Goal: Check status: Check status

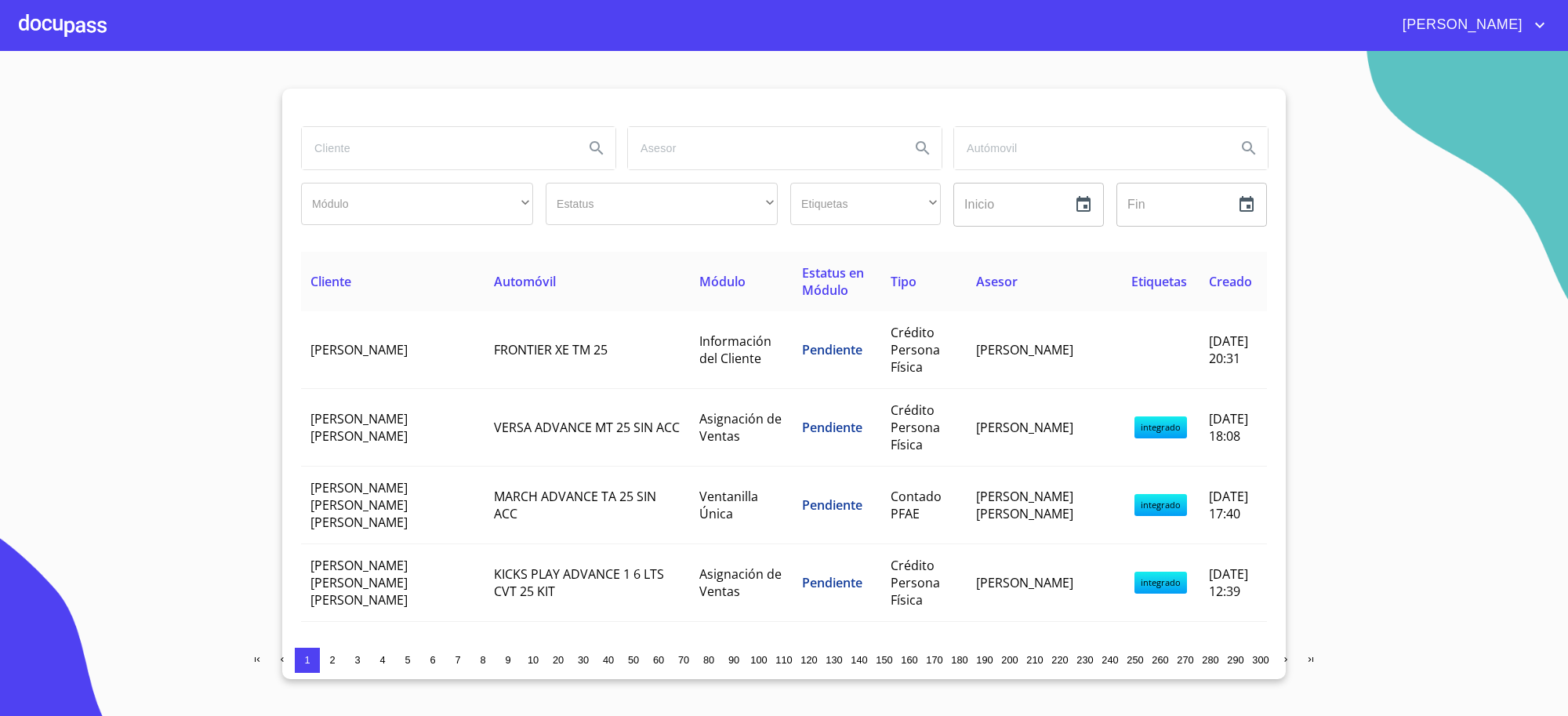
click at [505, 153] on input "search" at bounding box center [437, 148] width 270 height 43
type input "[PERSON_NAME]"
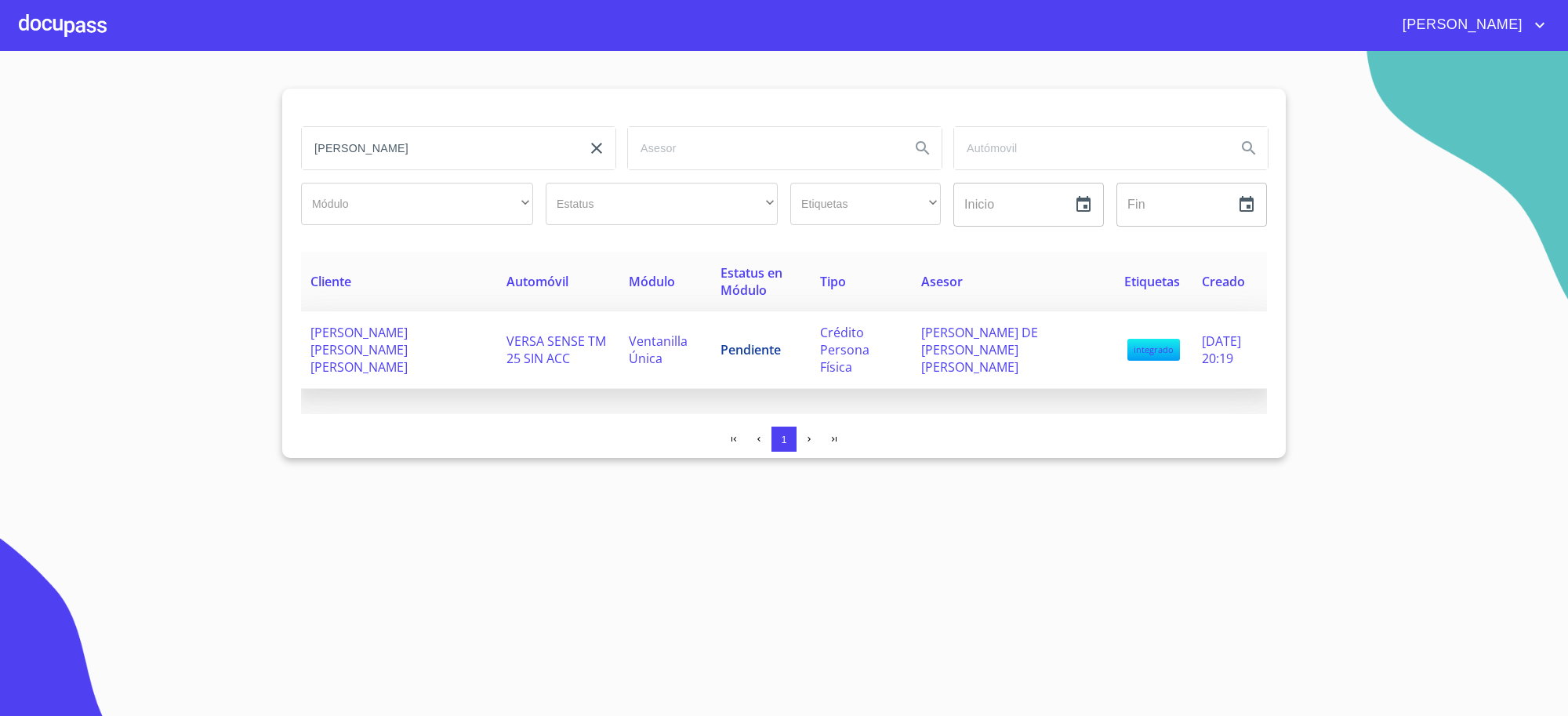
click at [523, 349] on td "VERSA SENSE TM 25 SIN ACC" at bounding box center [558, 350] width 122 height 78
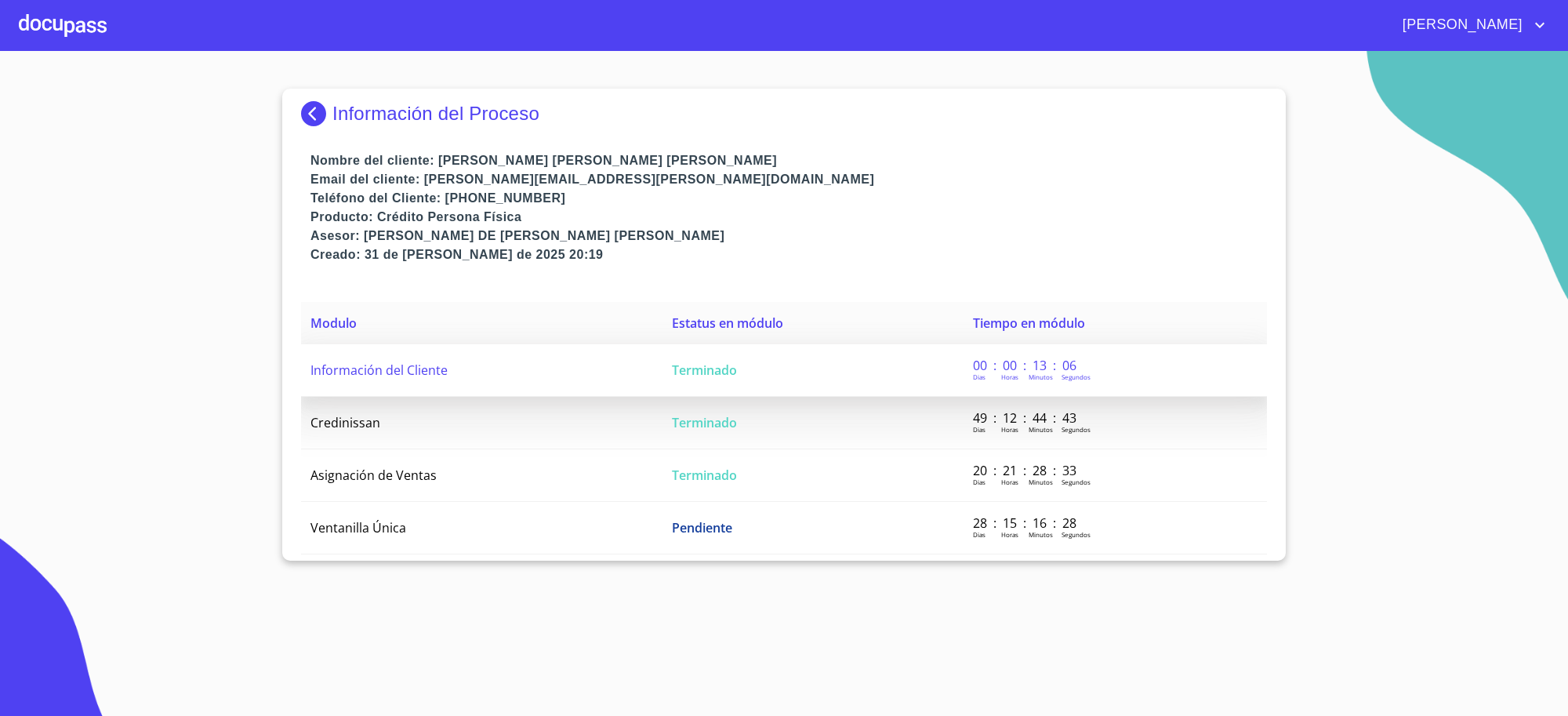
click at [637, 370] on td "Información del Cliente" at bounding box center [481, 371] width 362 height 52
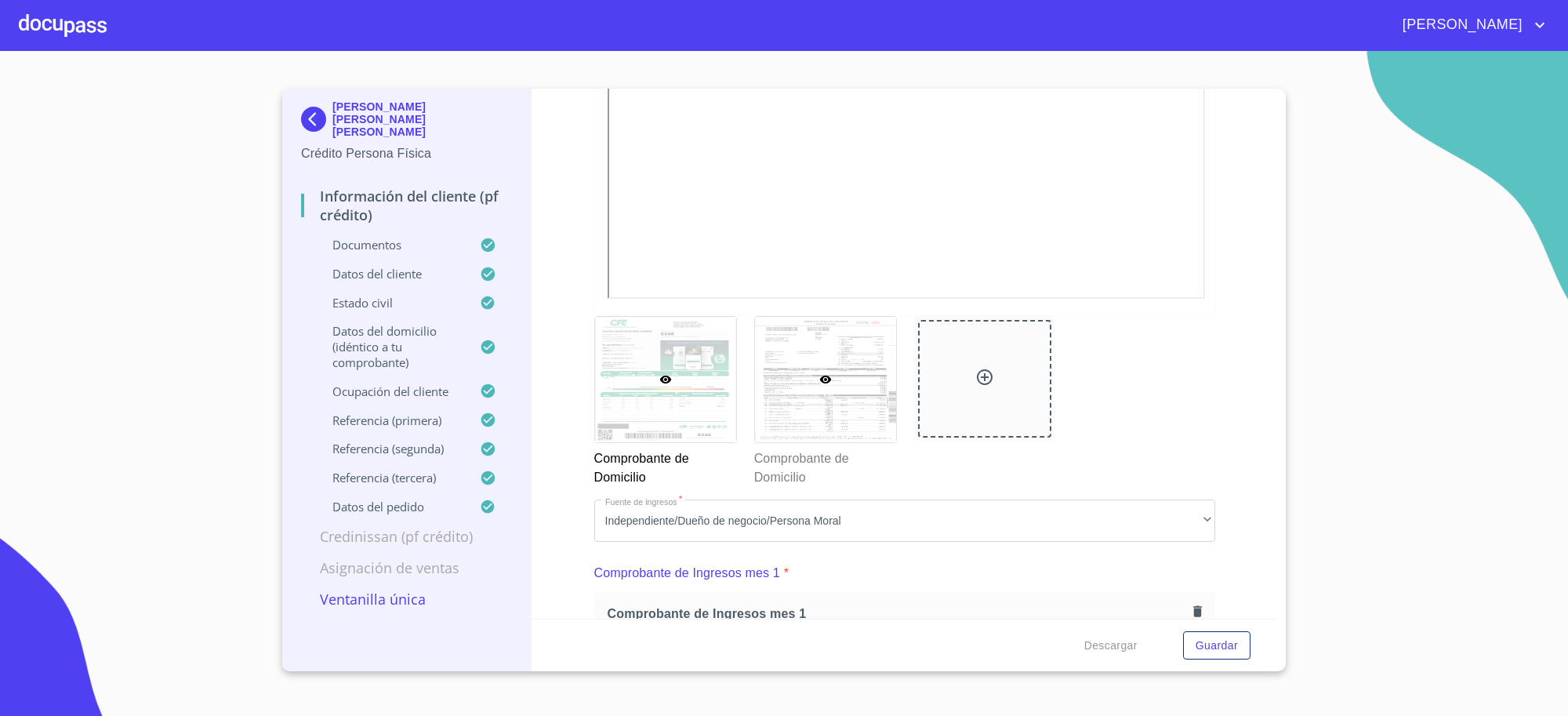
scroll to position [1306, 0]
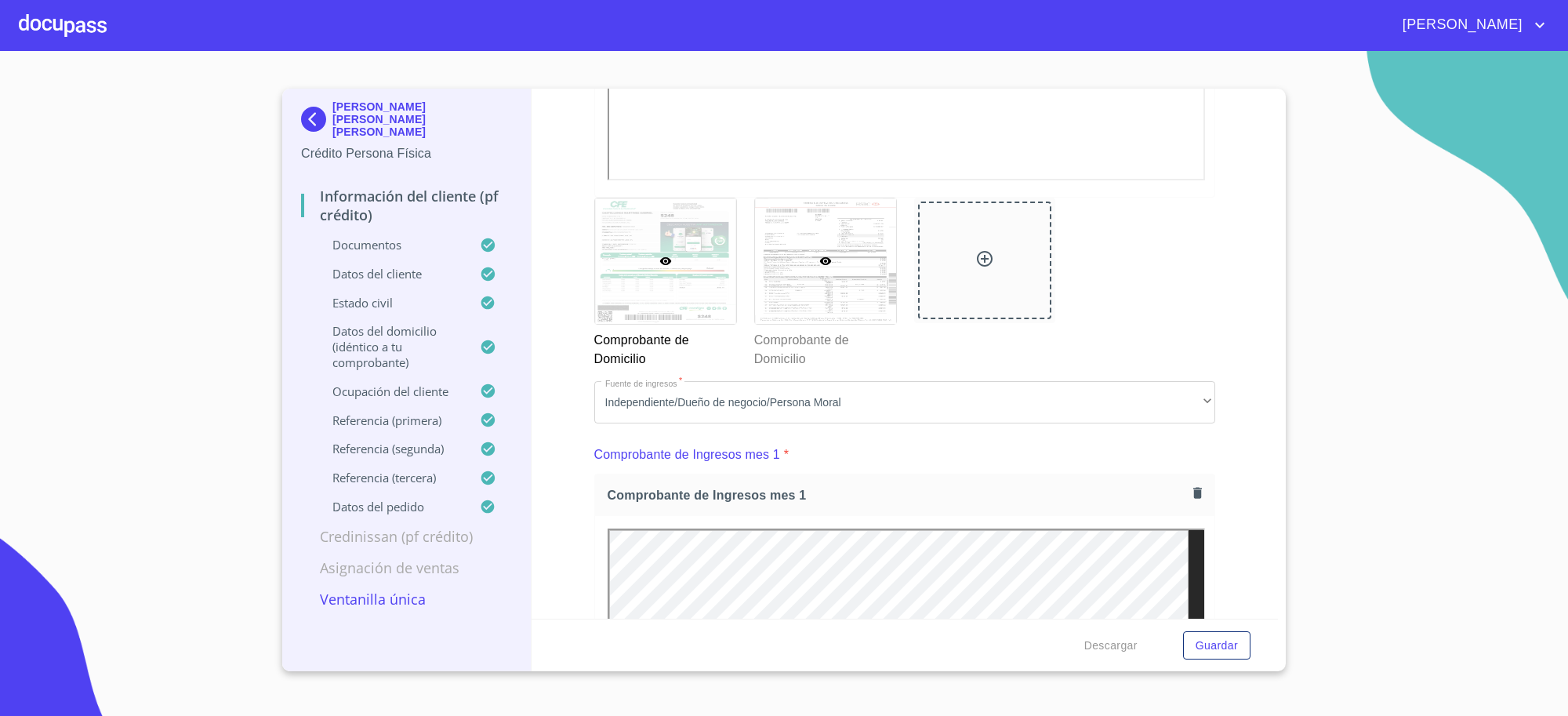
click at [795, 279] on div at bounding box center [825, 260] width 141 height 125
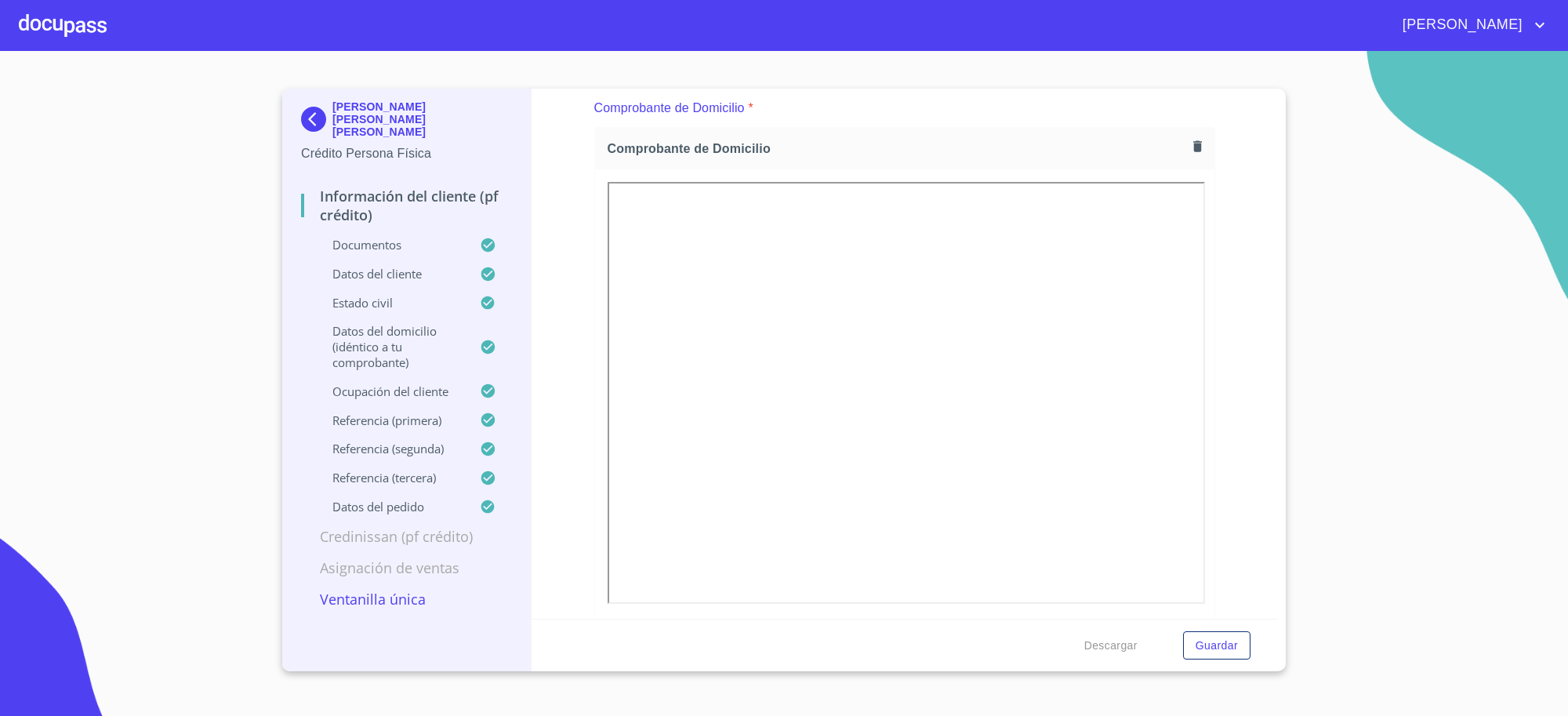
scroll to position [12, 0]
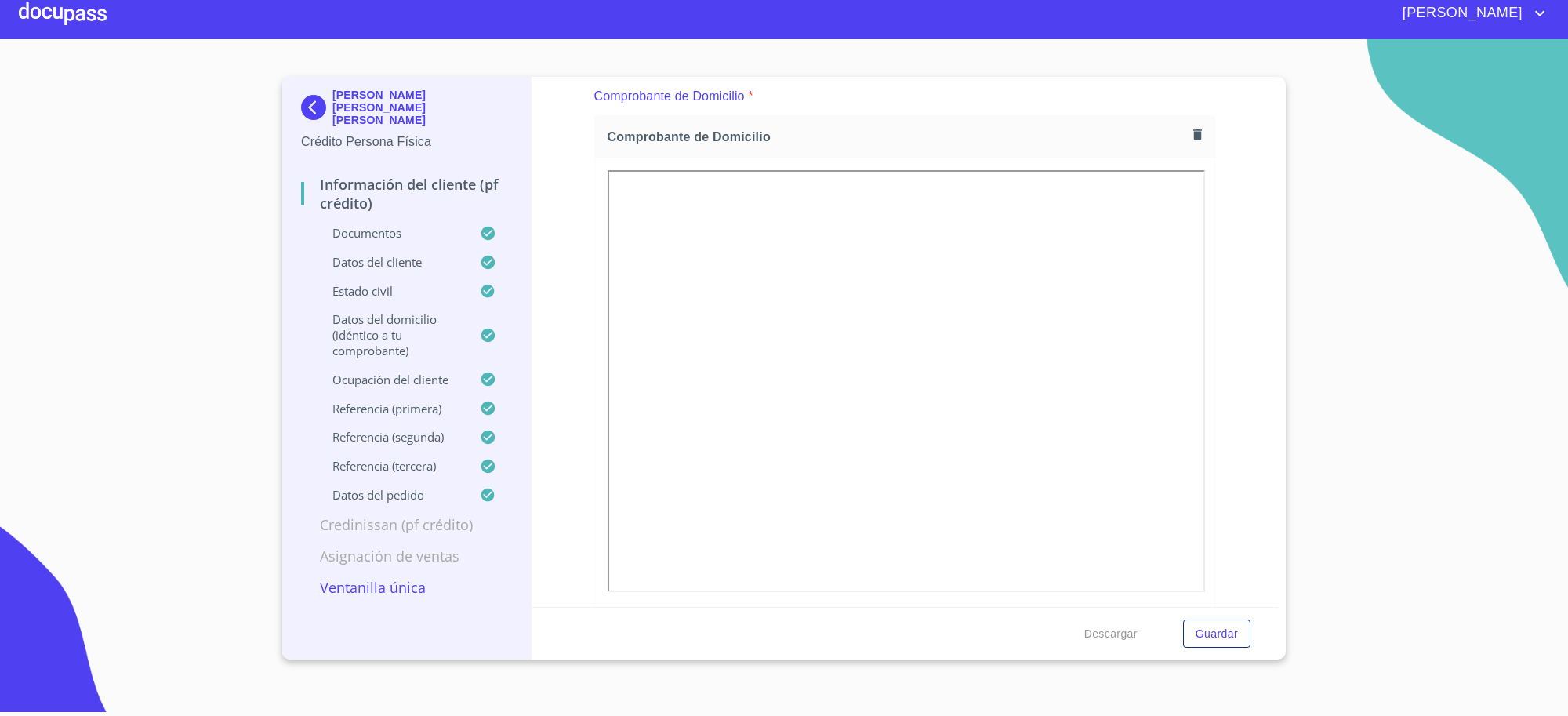
click at [603, 179] on div at bounding box center [904, 382] width 620 height 451
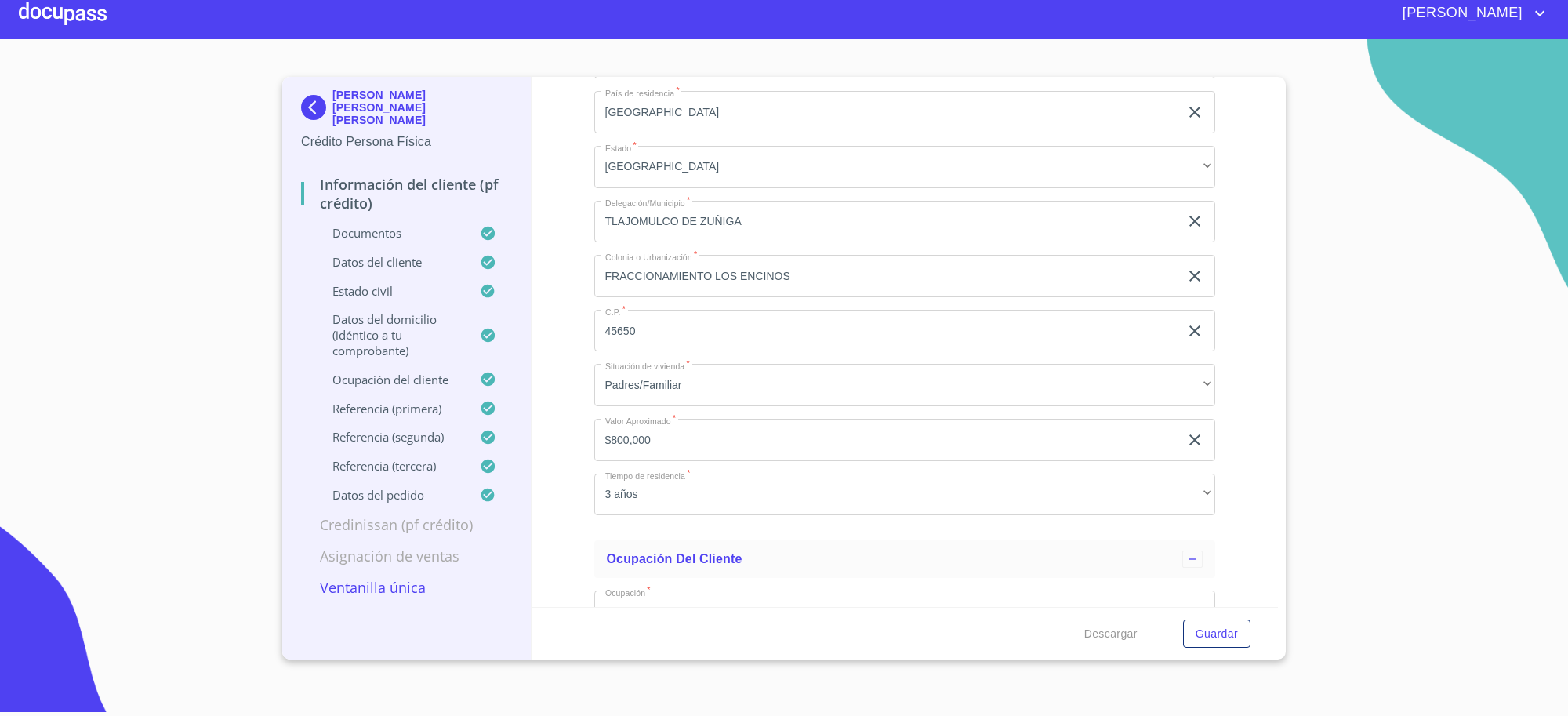
scroll to position [6370, 0]
click at [326, 96] on img at bounding box center [316, 108] width 31 height 25
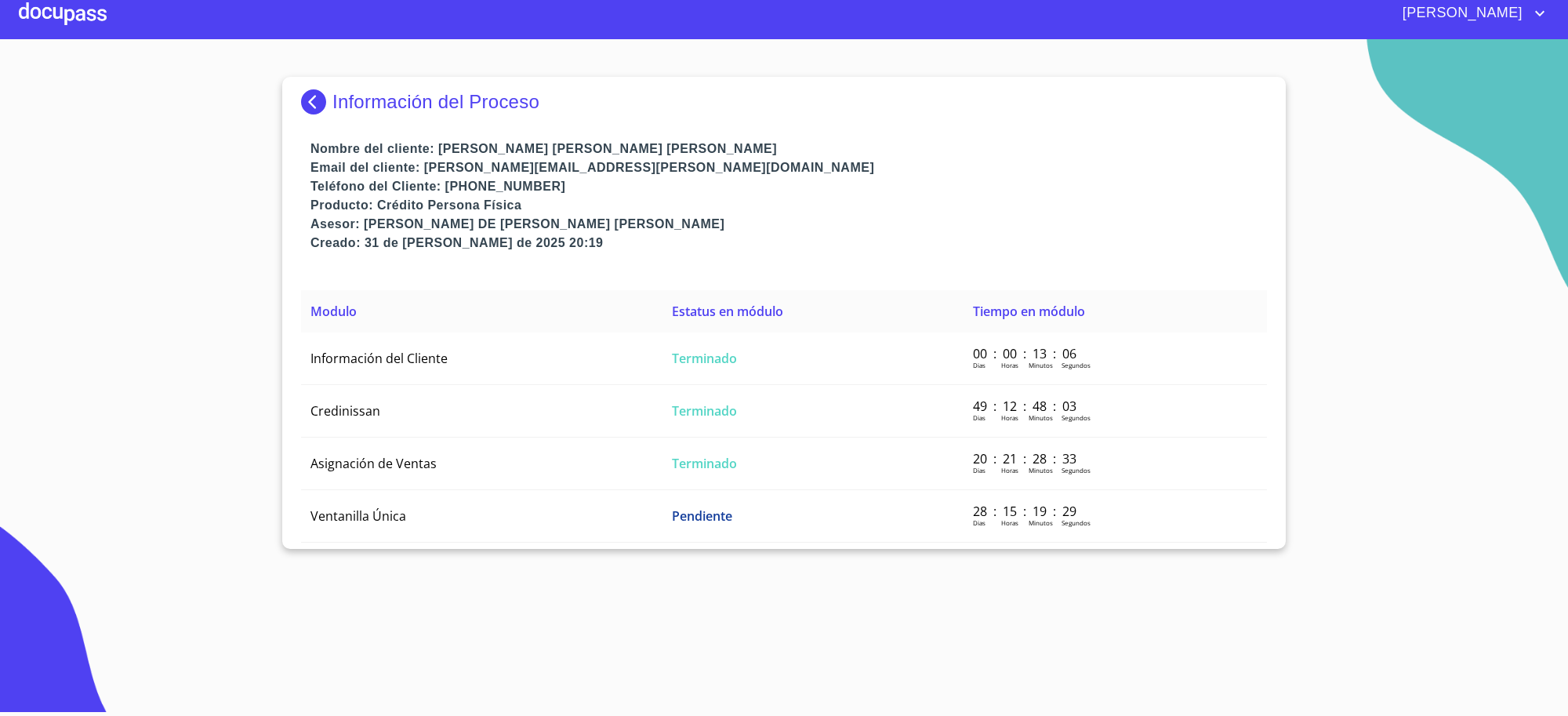
click at [326, 96] on img at bounding box center [316, 102] width 31 height 25
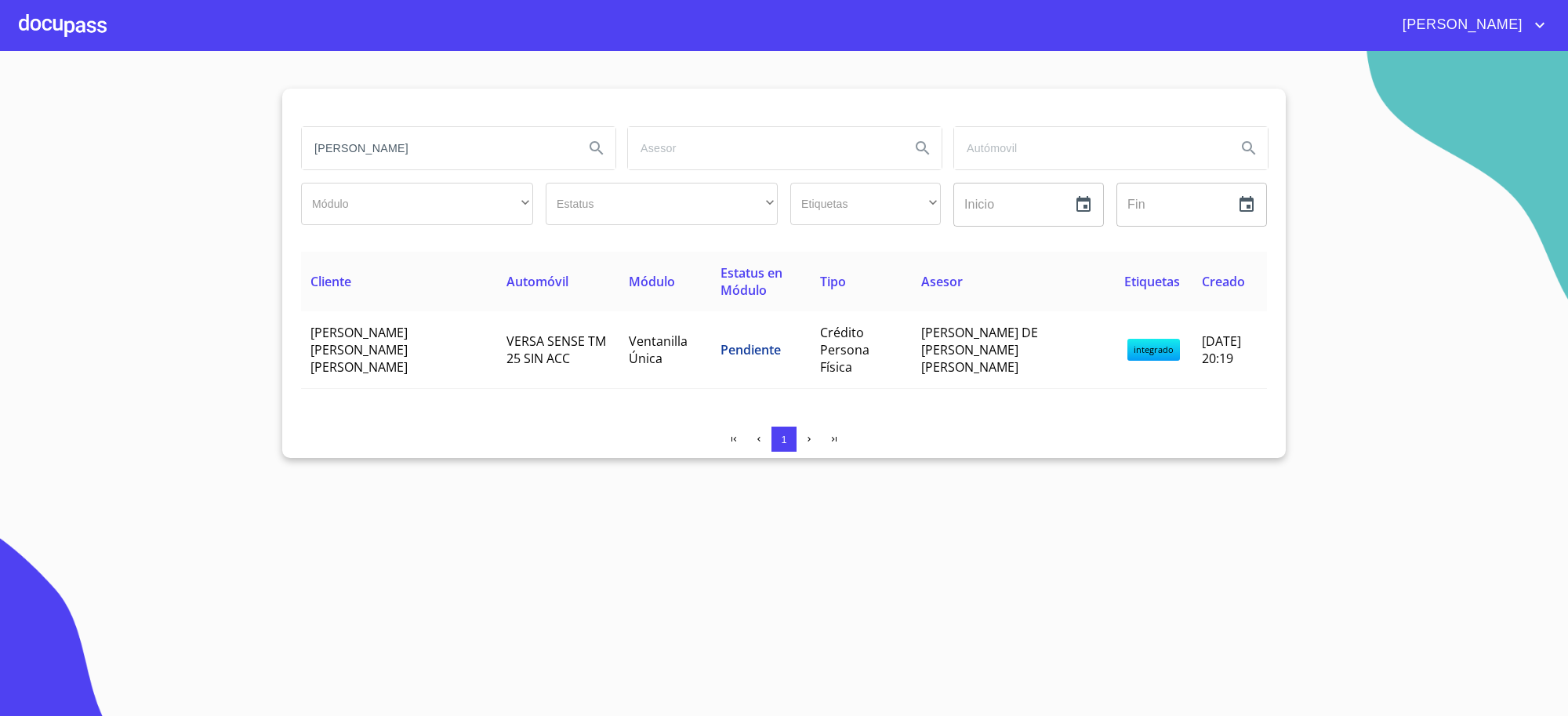
click at [380, 149] on input "[PERSON_NAME]" at bounding box center [437, 148] width 270 height 43
type input "megamotriz"
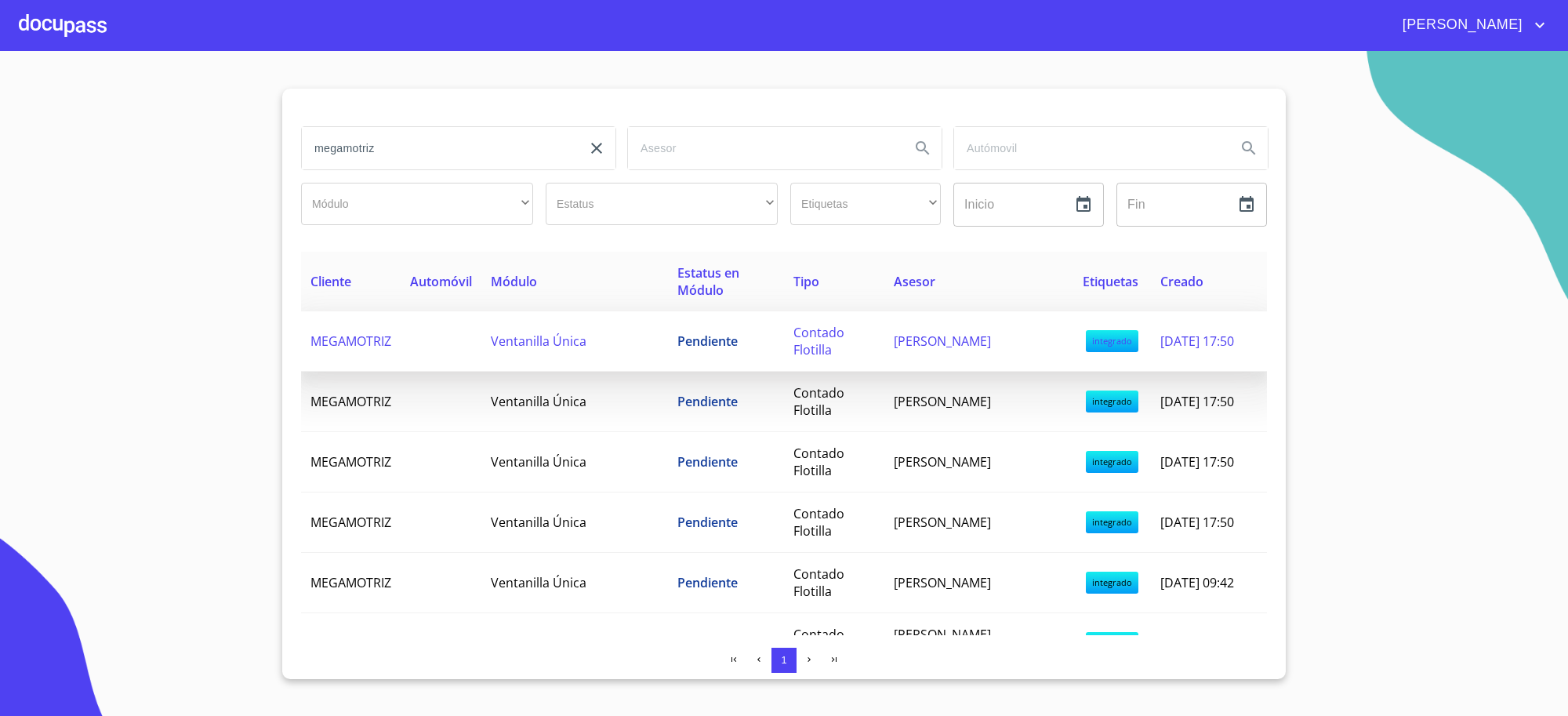
click at [784, 324] on td "Pendiente" at bounding box center [726, 342] width 116 height 60
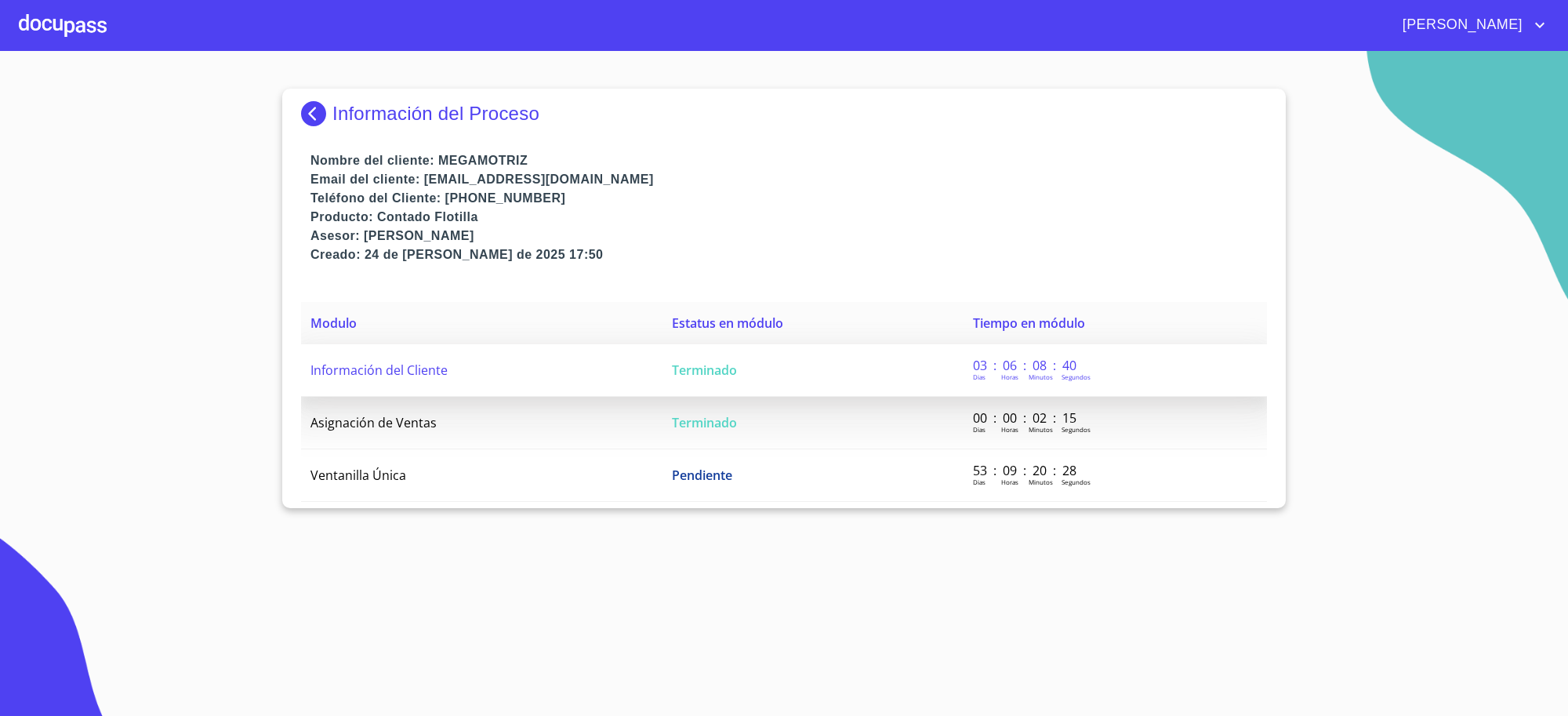
click at [722, 361] on td "Terminado" at bounding box center [813, 371] width 301 height 52
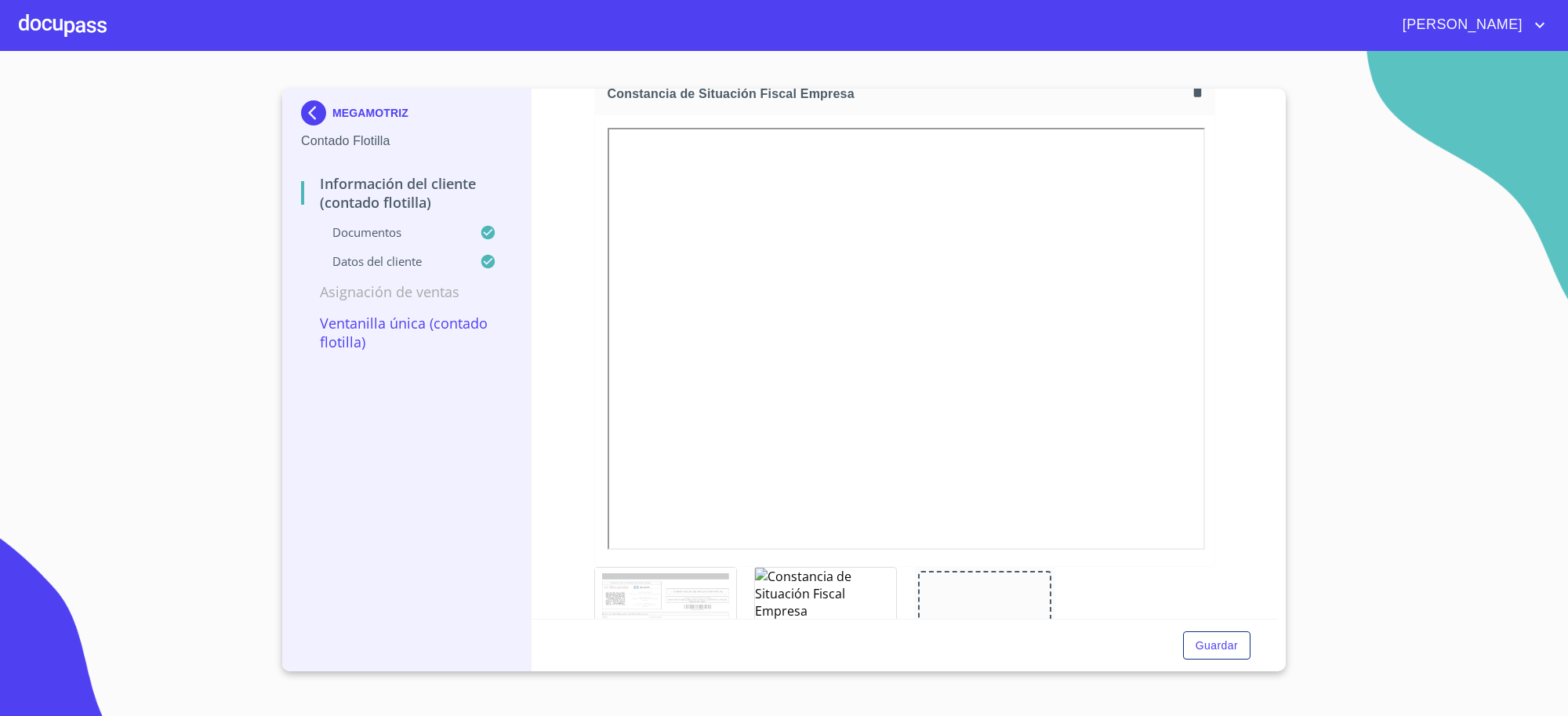
scroll to position [1698, 0]
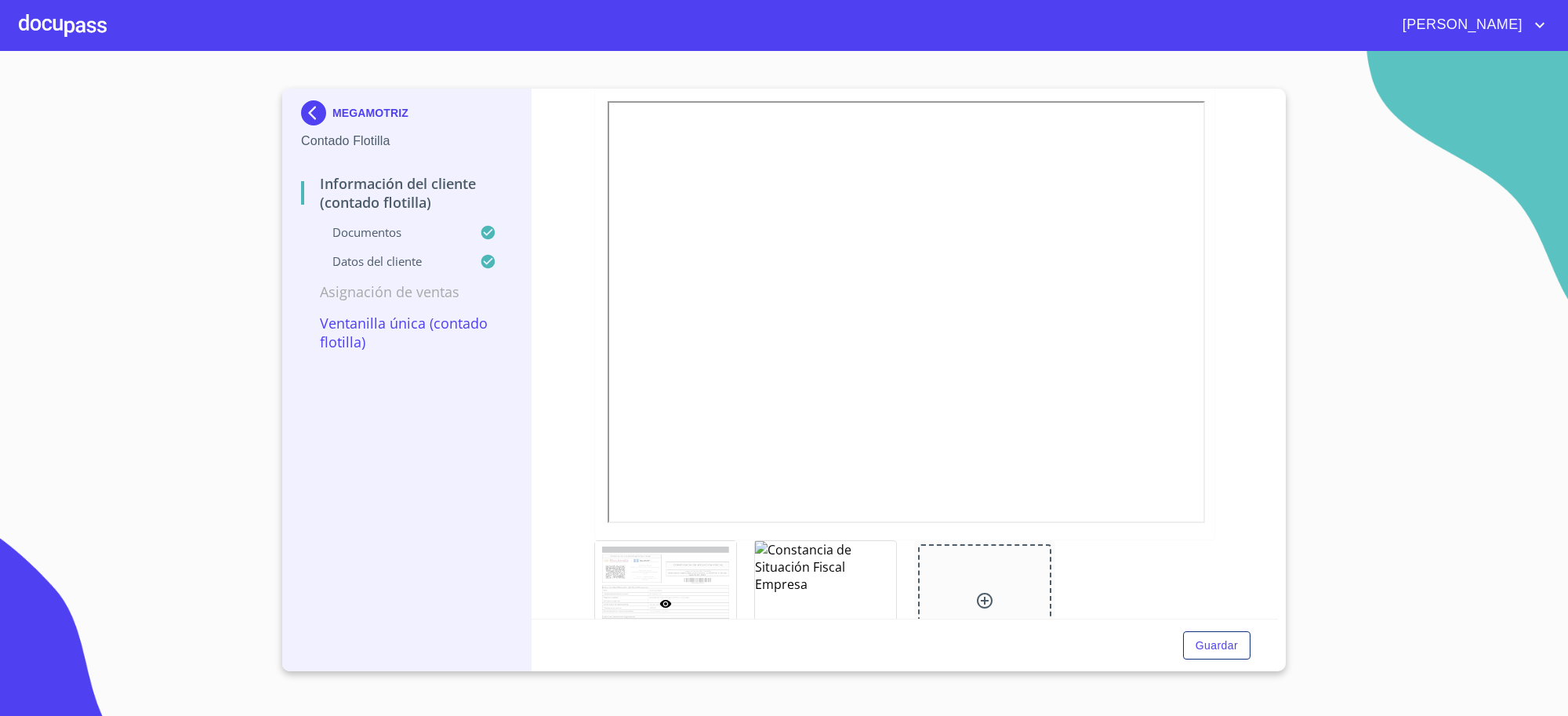
click at [1119, 521] on div at bounding box center [904, 313] width 620 height 451
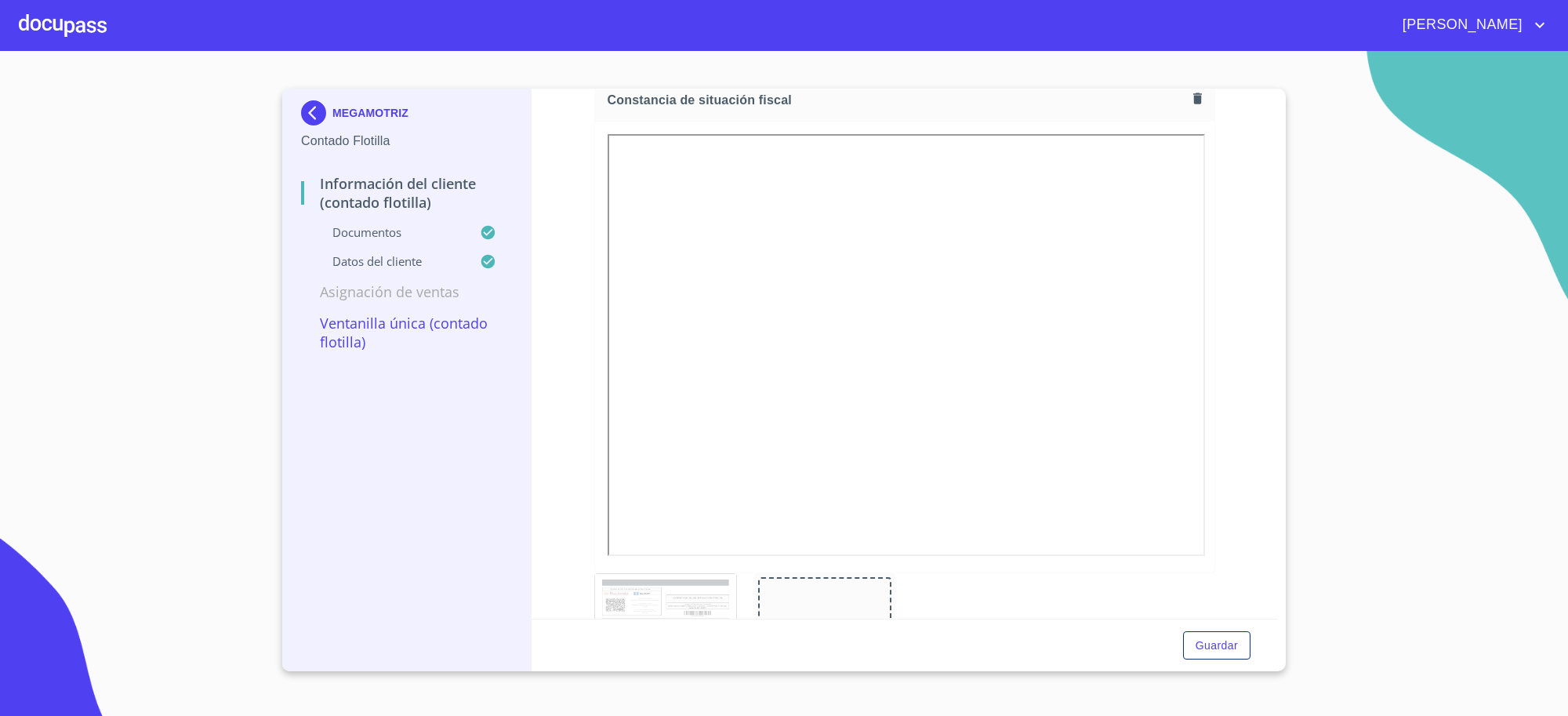
scroll to position [3789, 0]
click at [330, 112] on img at bounding box center [316, 113] width 31 height 25
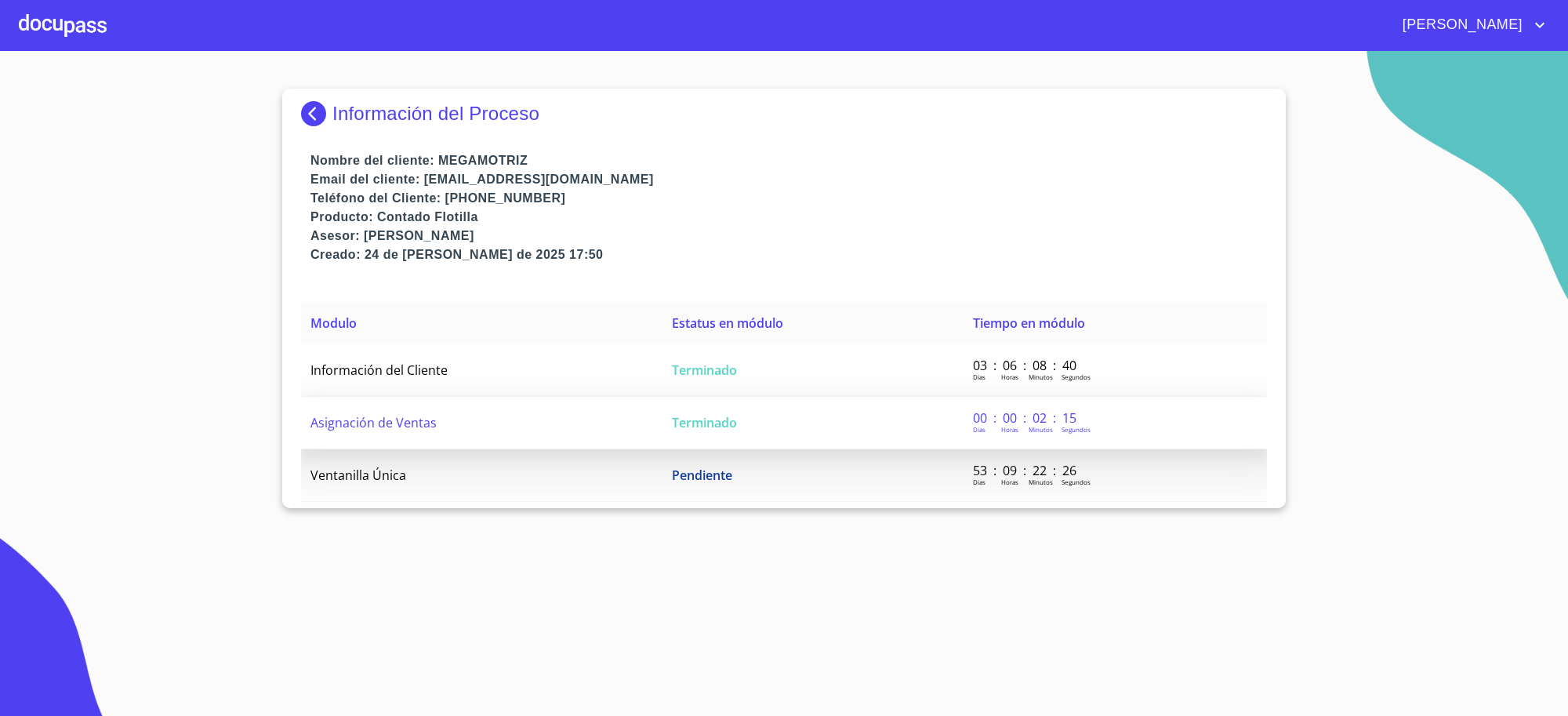
click at [712, 411] on td "Terminado" at bounding box center [813, 423] width 301 height 52
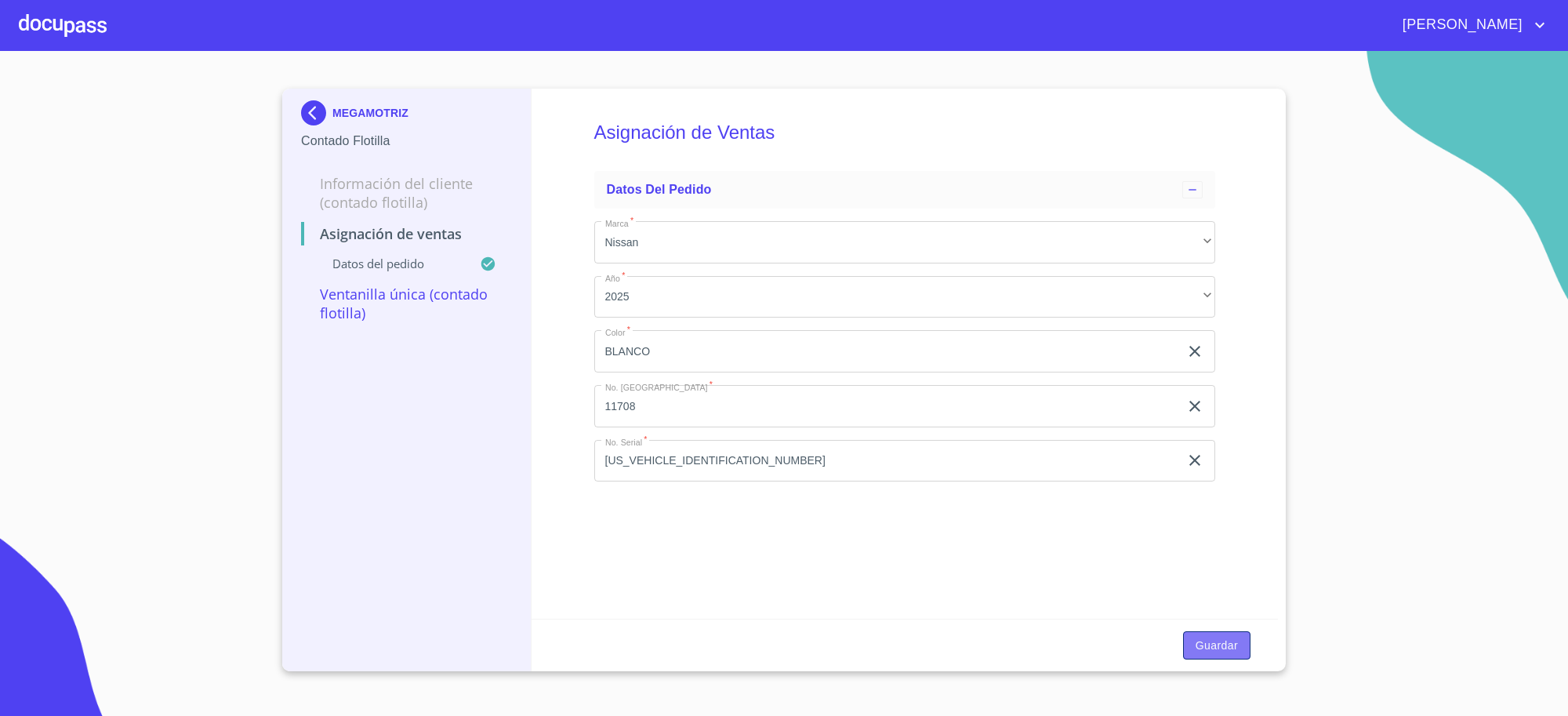
click at [1213, 639] on span "Guardar" at bounding box center [1217, 645] width 43 height 19
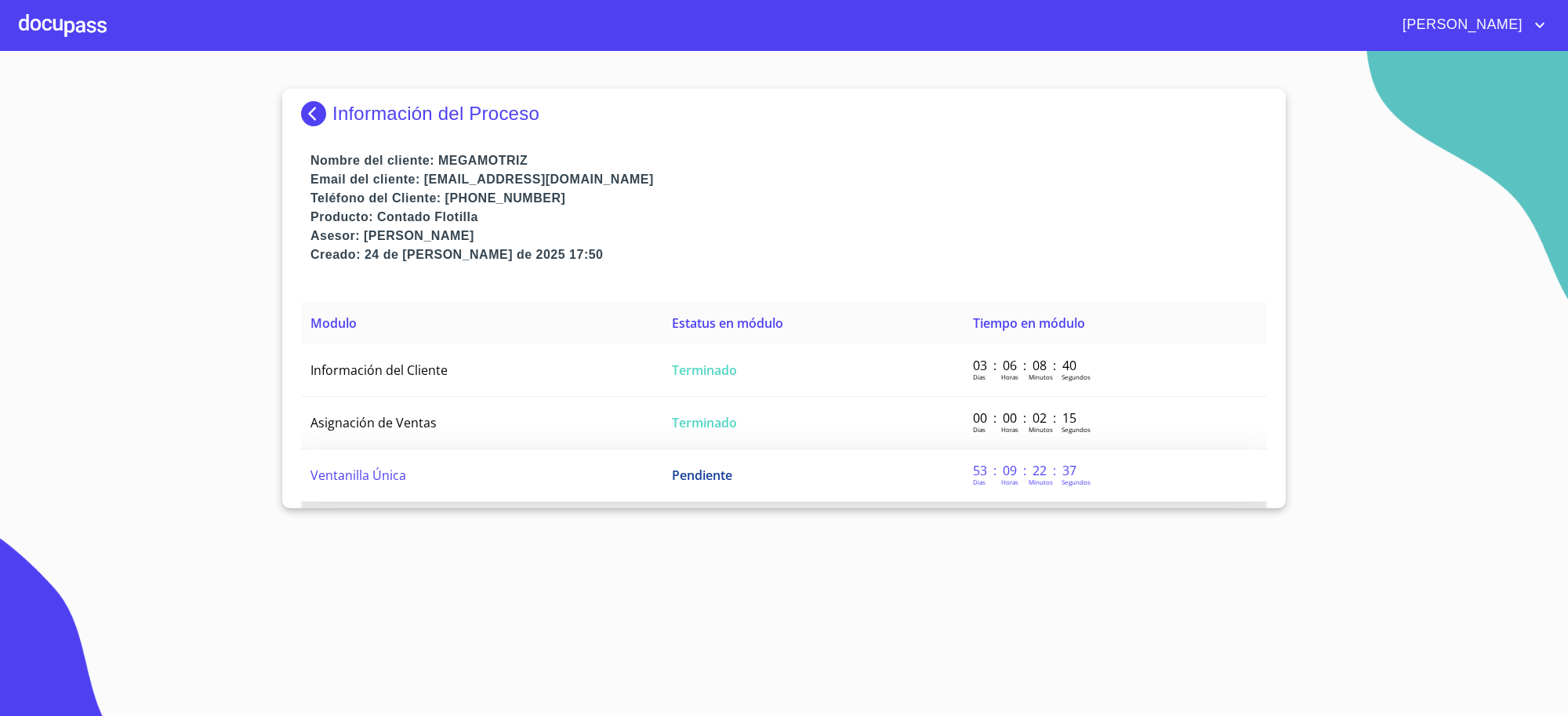
click at [691, 471] on span "Pendiente" at bounding box center [702, 475] width 60 height 17
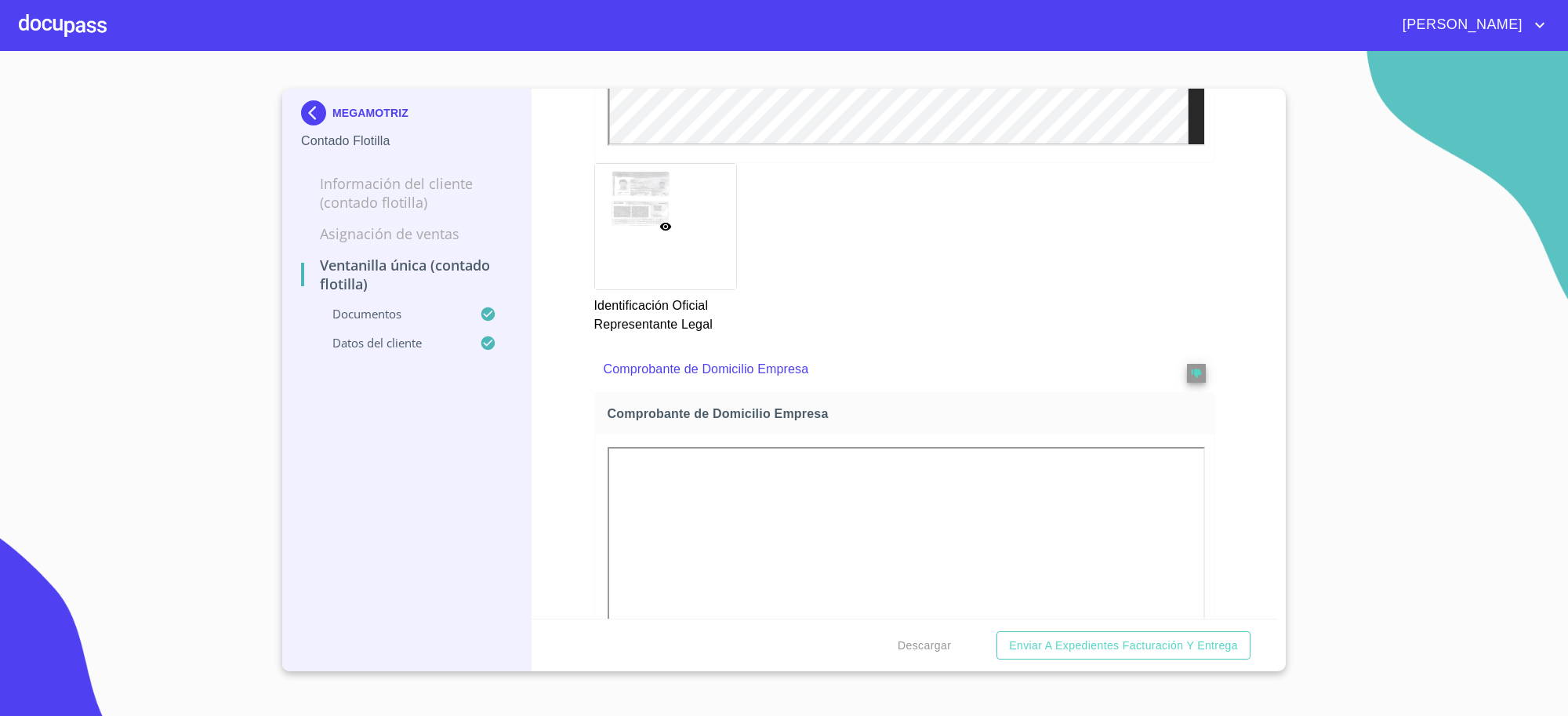
scroll to position [653, 0]
click at [1187, 363] on button "reject" at bounding box center [1195, 372] width 18 height 18
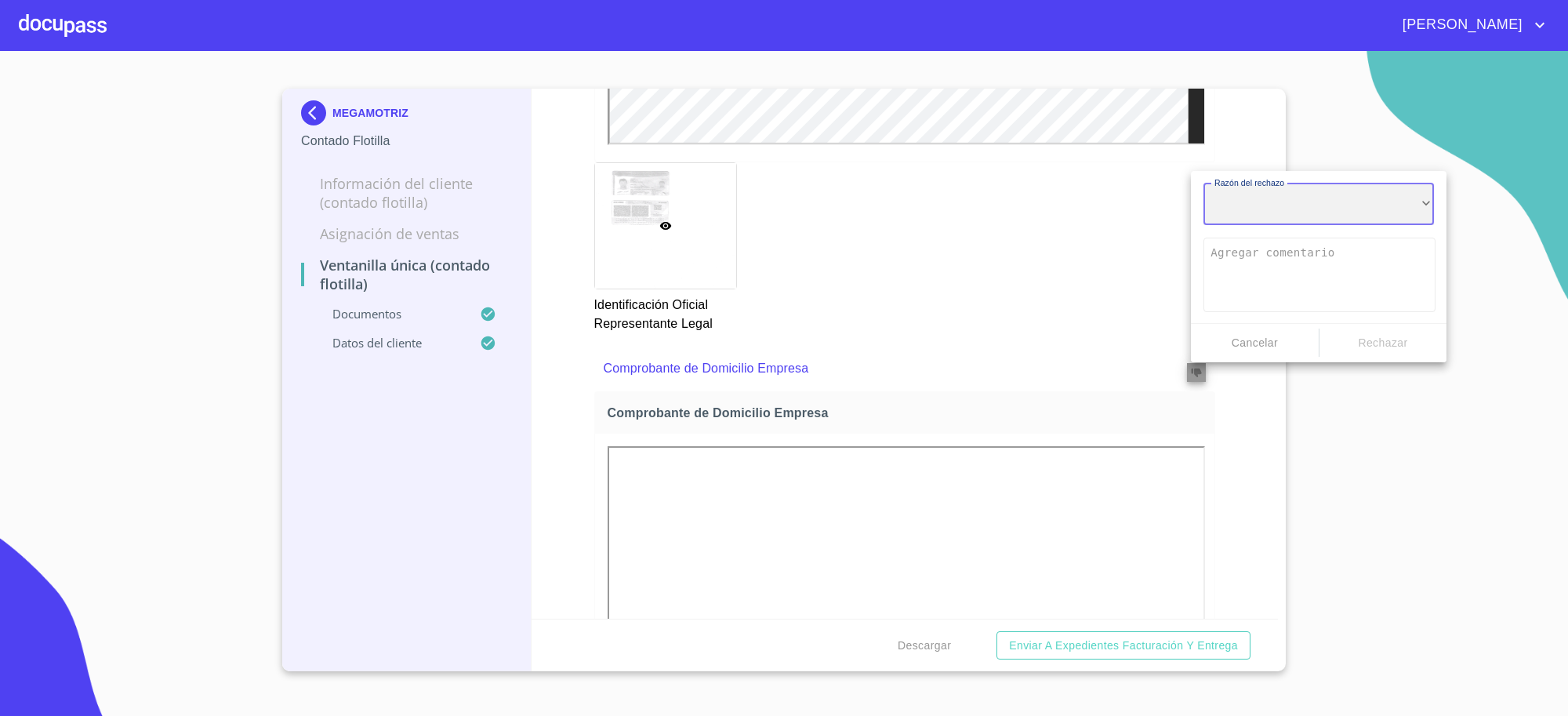
click at [1252, 211] on div "​" at bounding box center [1319, 205] width 231 height 43
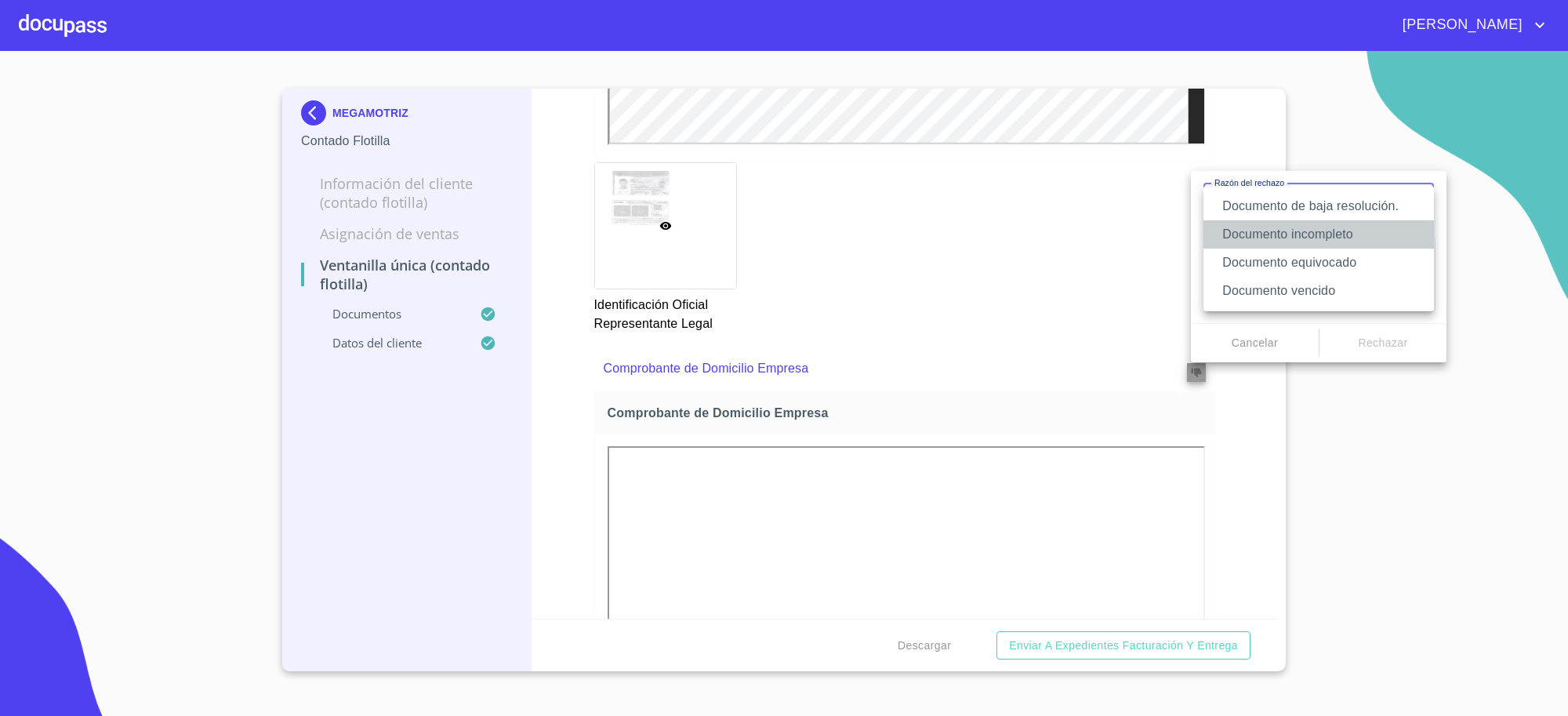
click at [1255, 241] on li "Documento incompleto" at bounding box center [1319, 234] width 231 height 28
type textarea "Favor de enviar de nuevo documento completo incluyendo todas sus hojas, puede s…"
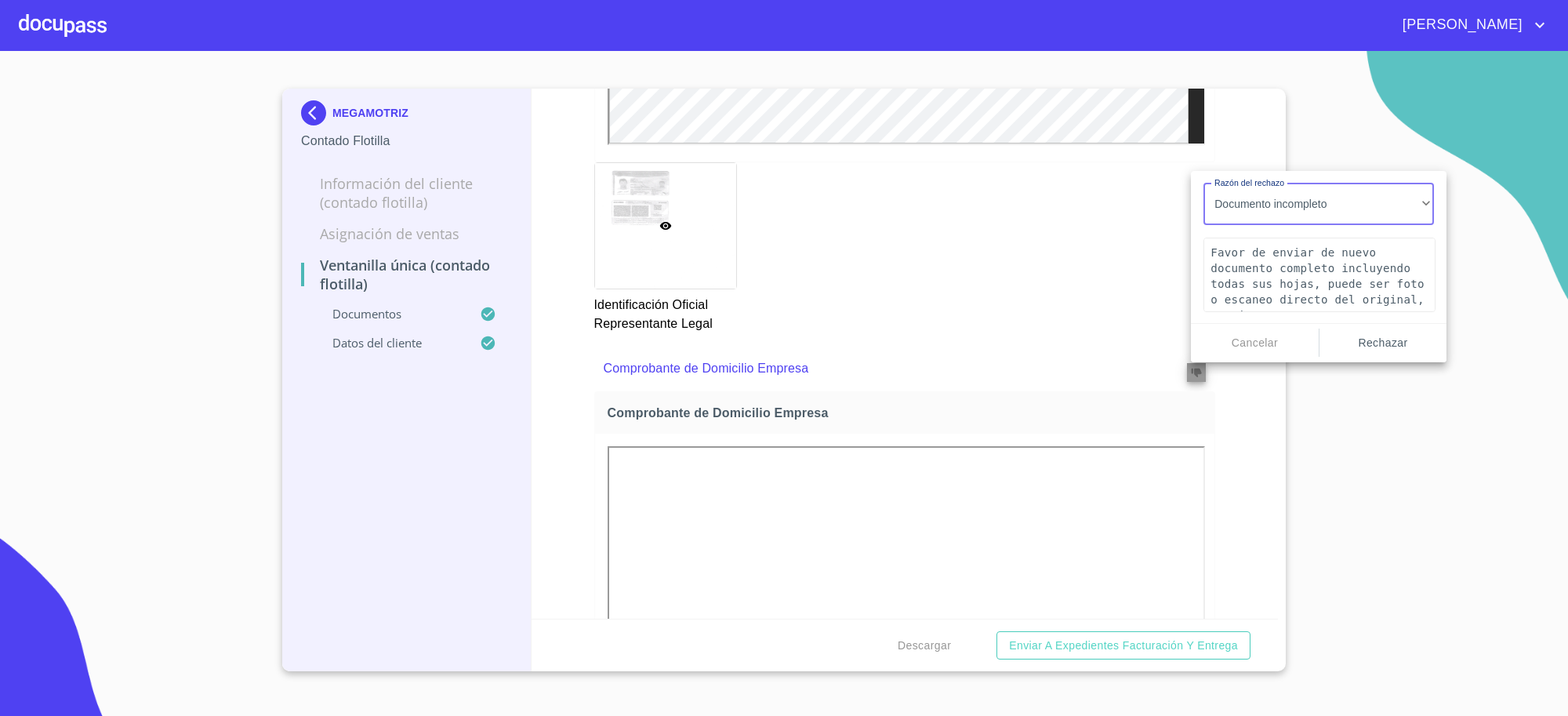
click at [1351, 339] on span "Rechazar" at bounding box center [1383, 342] width 115 height 19
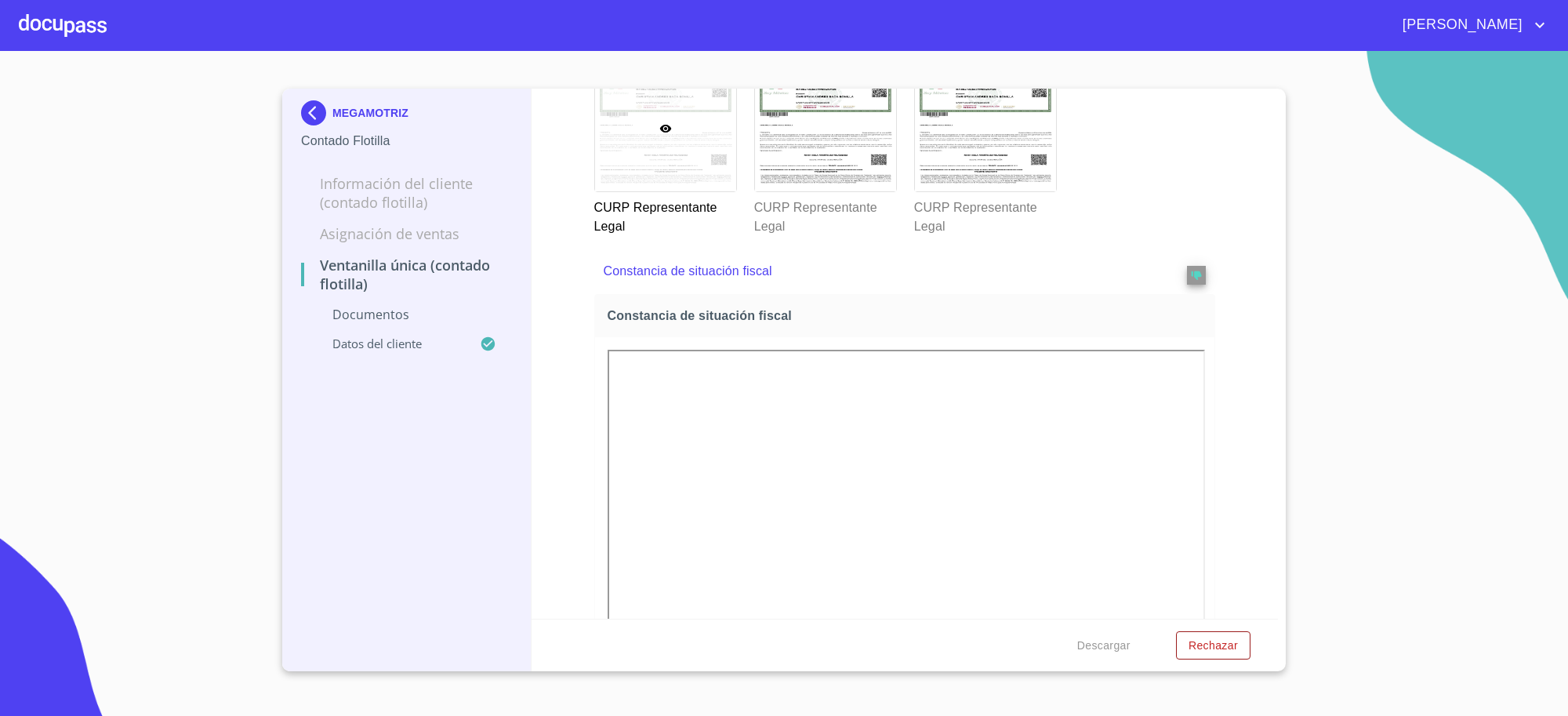
scroll to position [3658, 0]
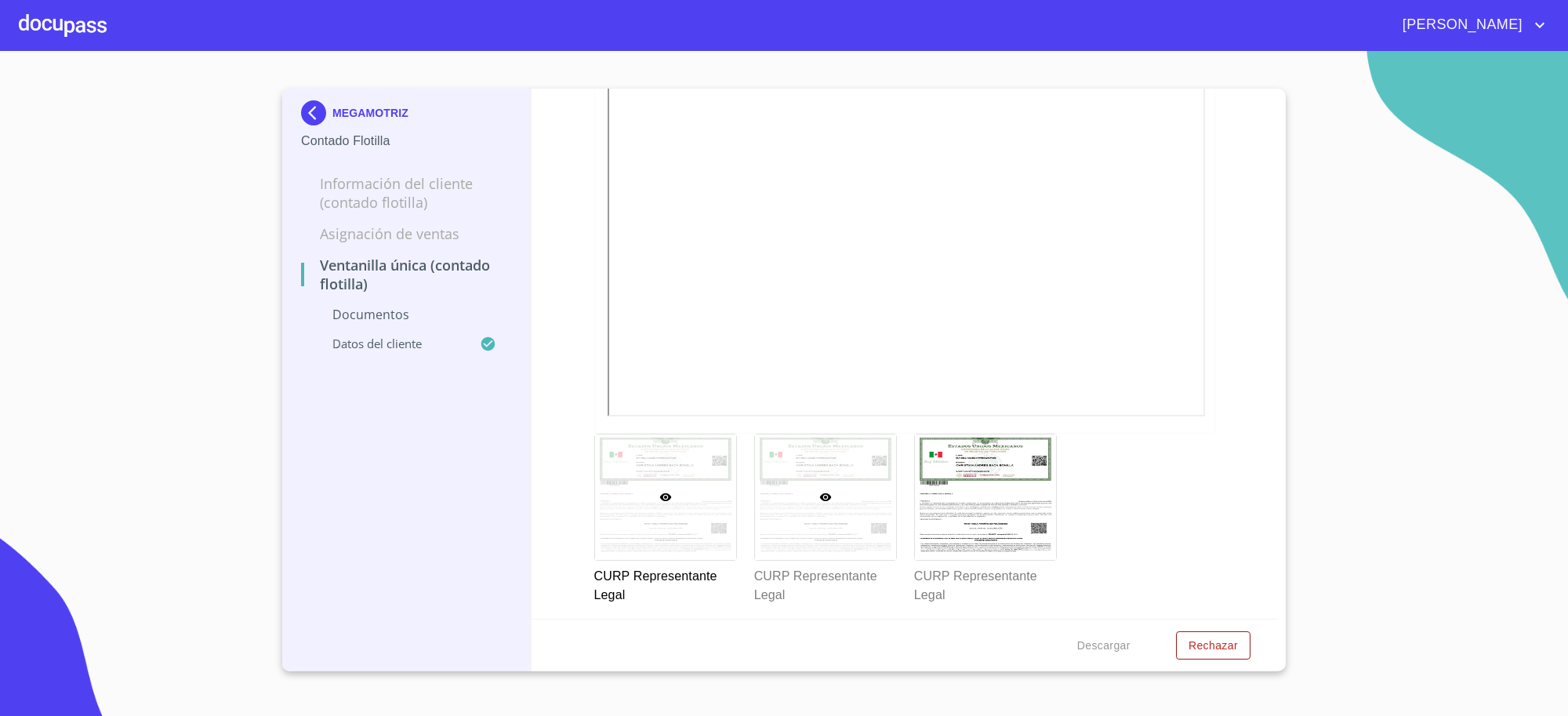
click at [866, 496] on div at bounding box center [825, 497] width 141 height 125
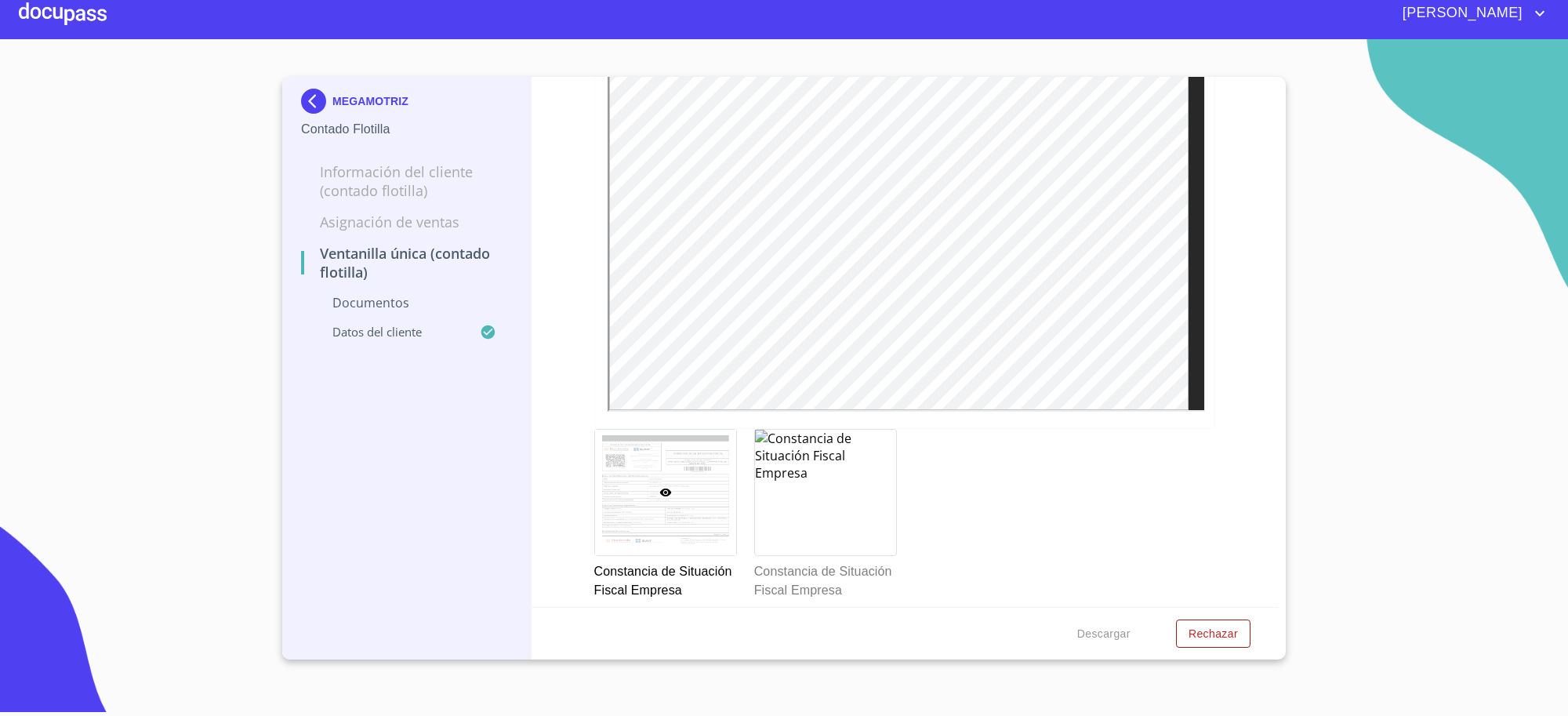
scroll to position [1782, 0]
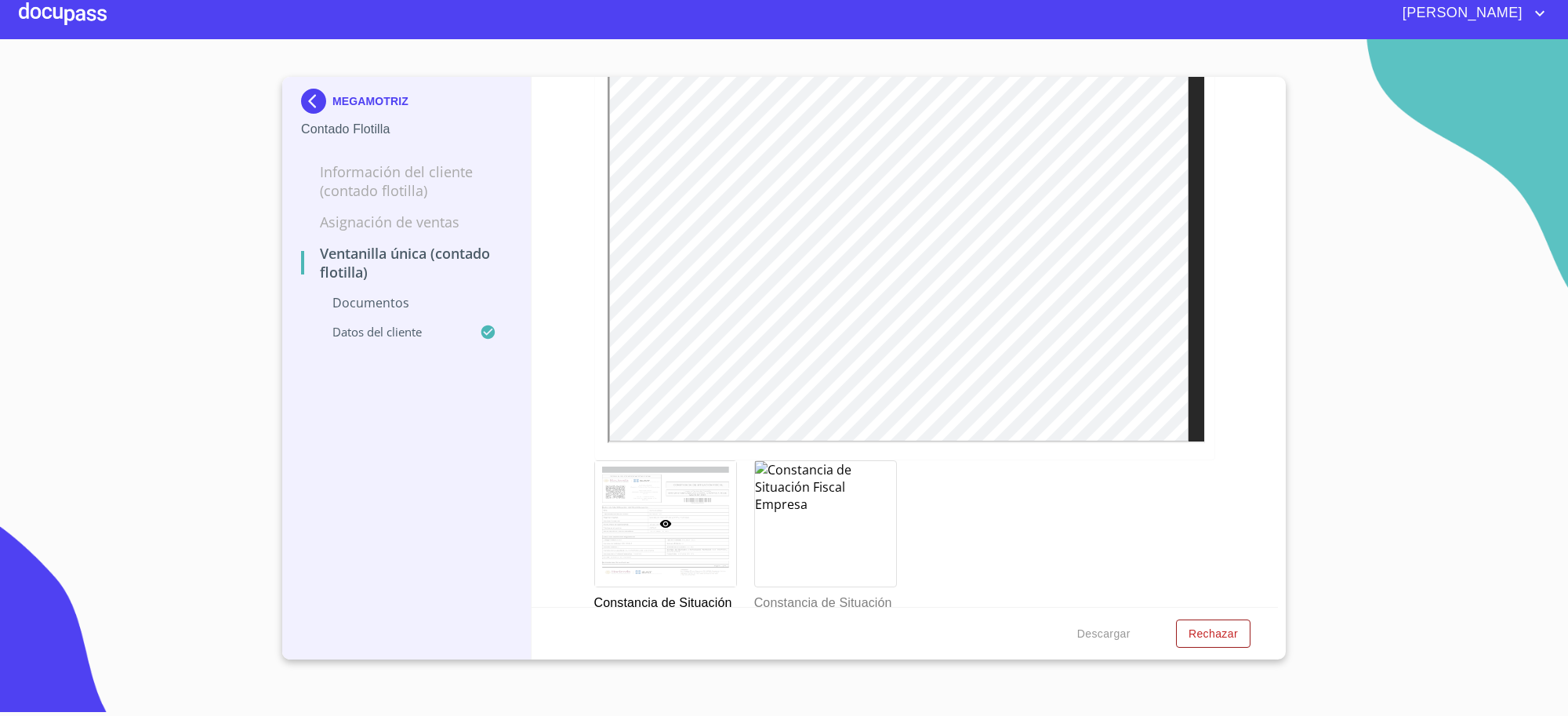
click at [347, 110] on div "MEGAMOTRIZ" at bounding box center [406, 104] width 211 height 31
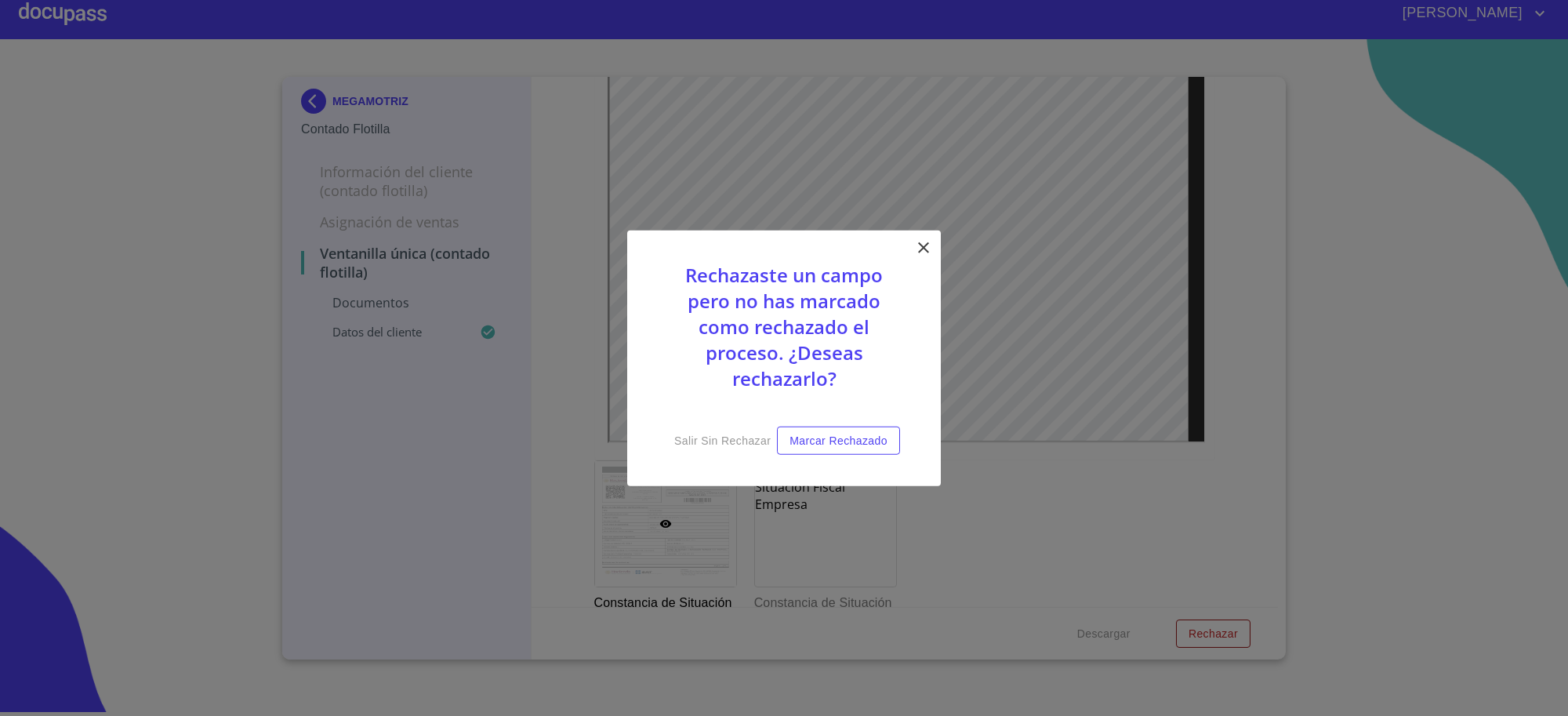
click at [927, 253] on icon at bounding box center [923, 246] width 18 height 18
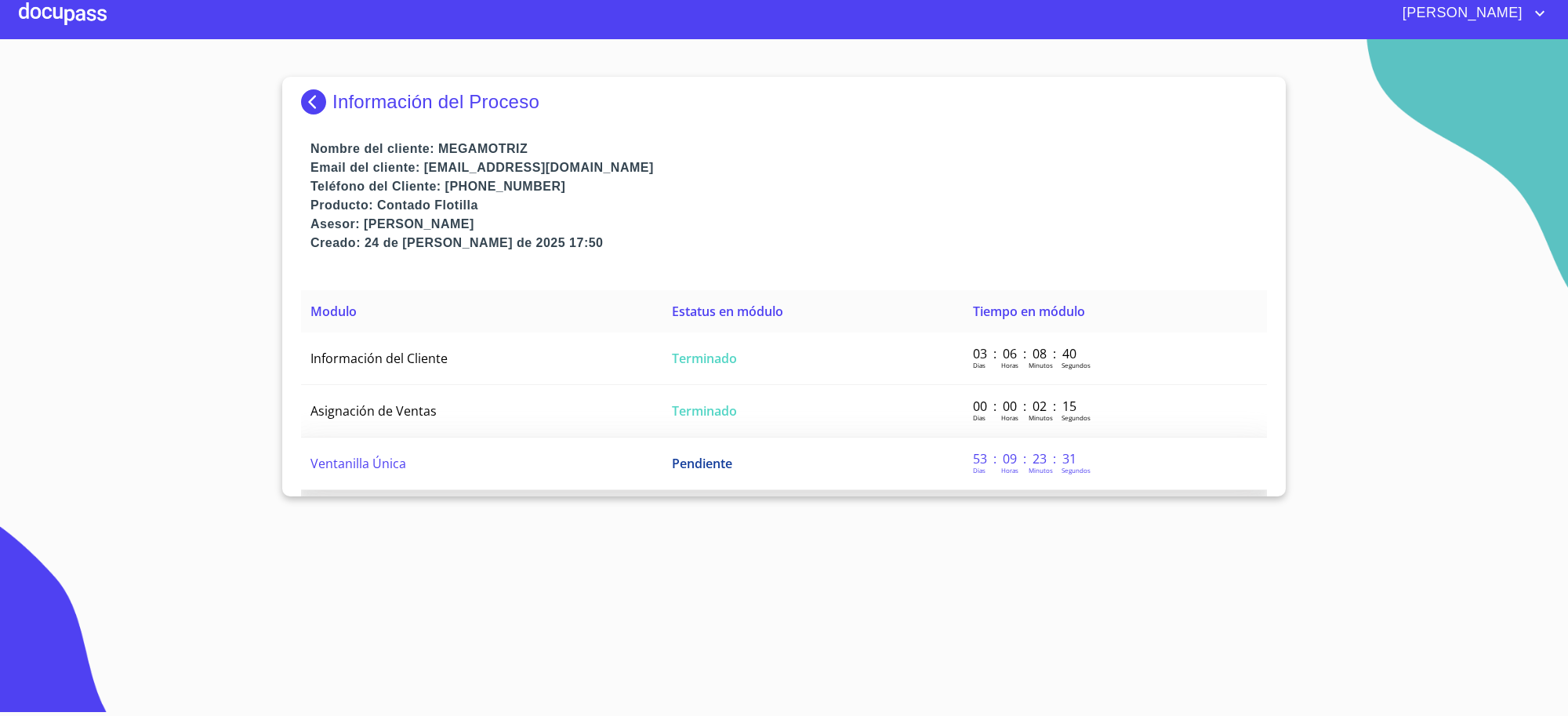
click at [700, 464] on span "Pendiente" at bounding box center [702, 464] width 60 height 17
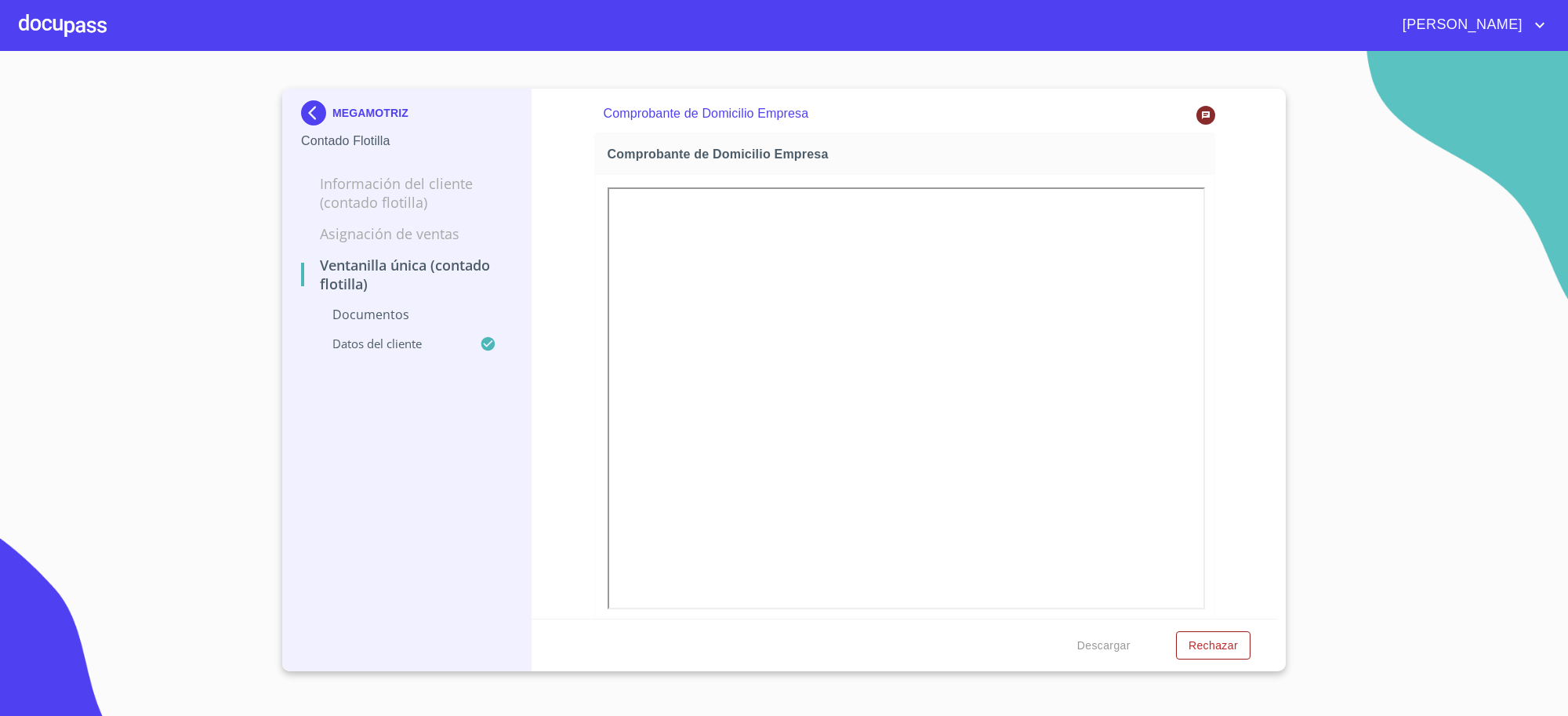
scroll to position [914, 0]
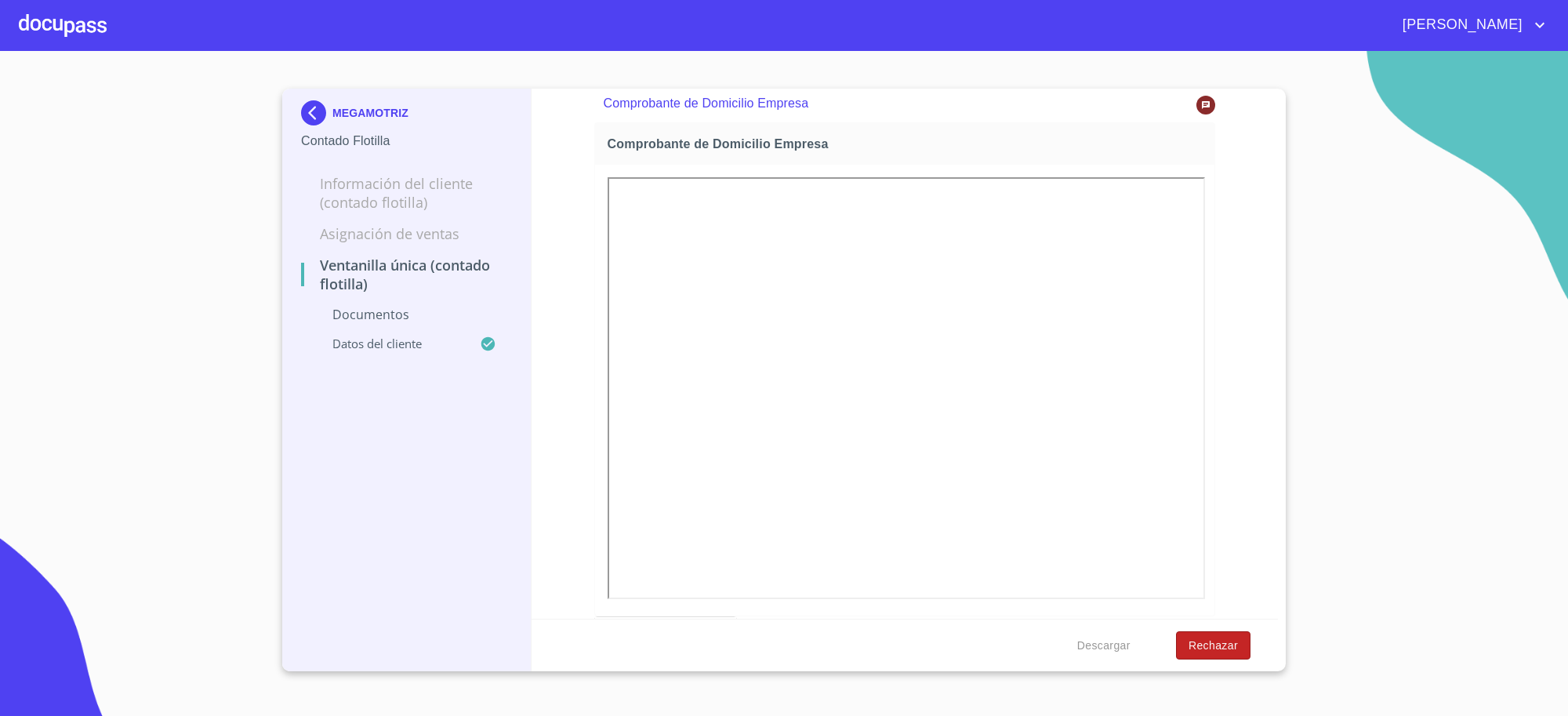
click at [1203, 640] on span "Rechazar" at bounding box center [1213, 645] width 49 height 19
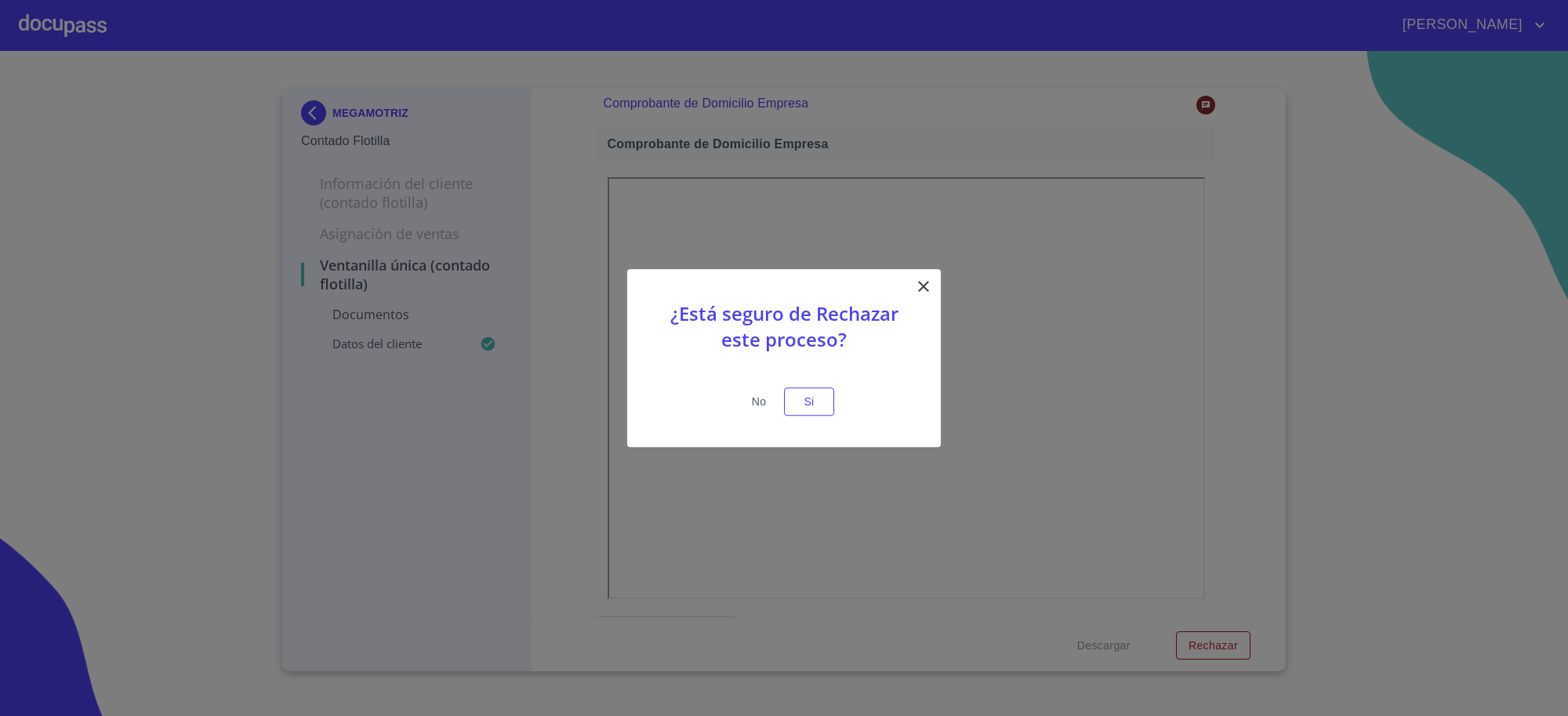
click at [768, 397] on span "No" at bounding box center [759, 402] width 38 height 19
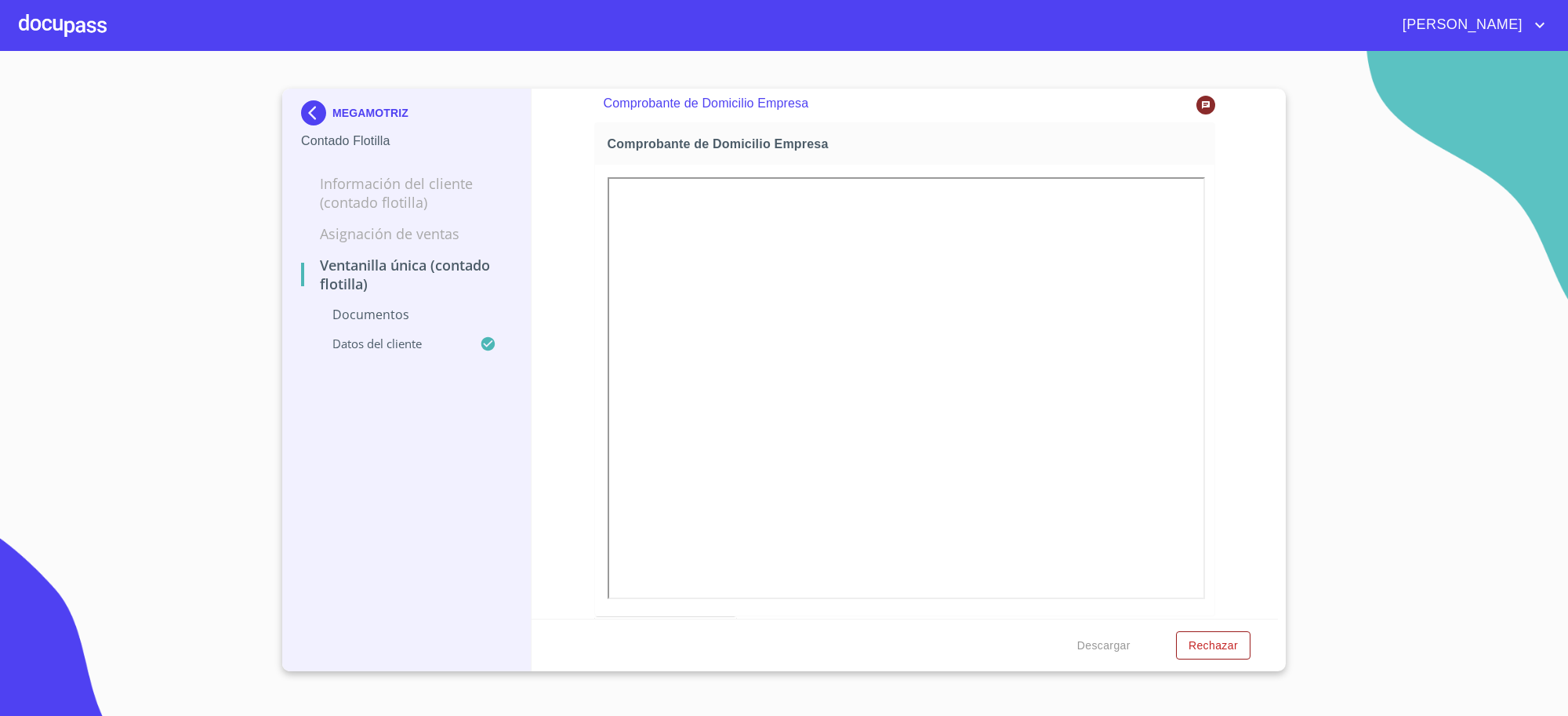
click at [308, 112] on img at bounding box center [316, 113] width 31 height 25
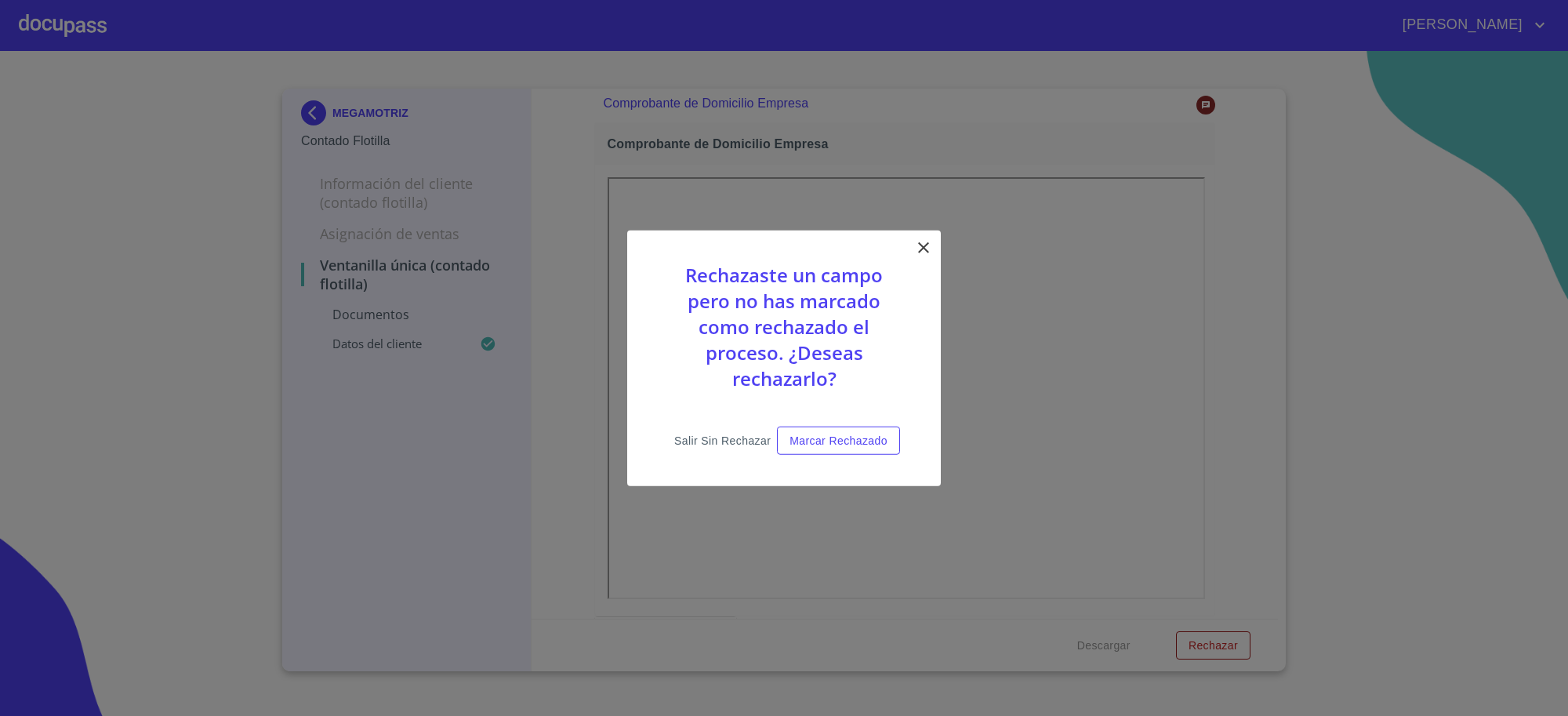
click at [719, 441] on span "Salir sin rechazar" at bounding box center [722, 440] width 96 height 19
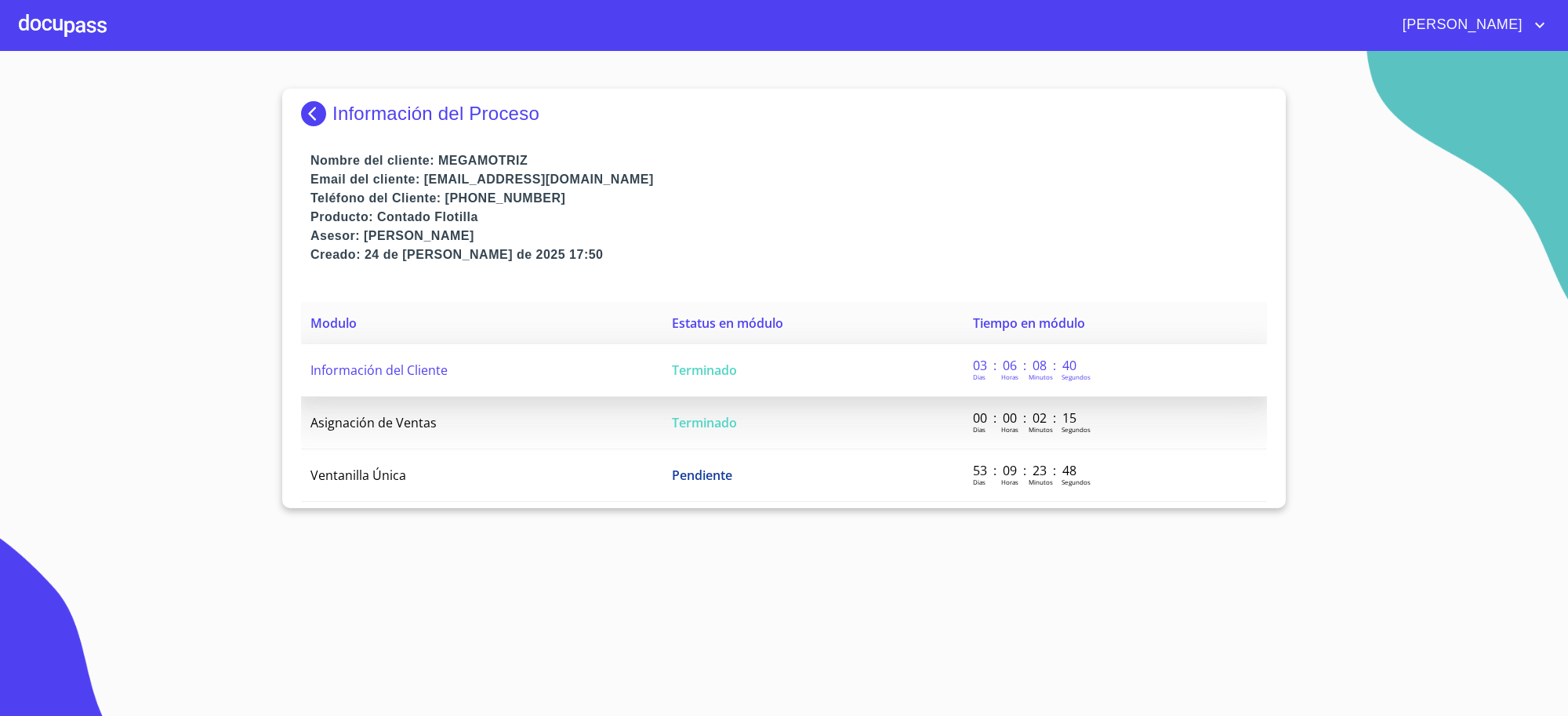
click at [722, 377] on span "Terminado" at bounding box center [704, 371] width 65 height 17
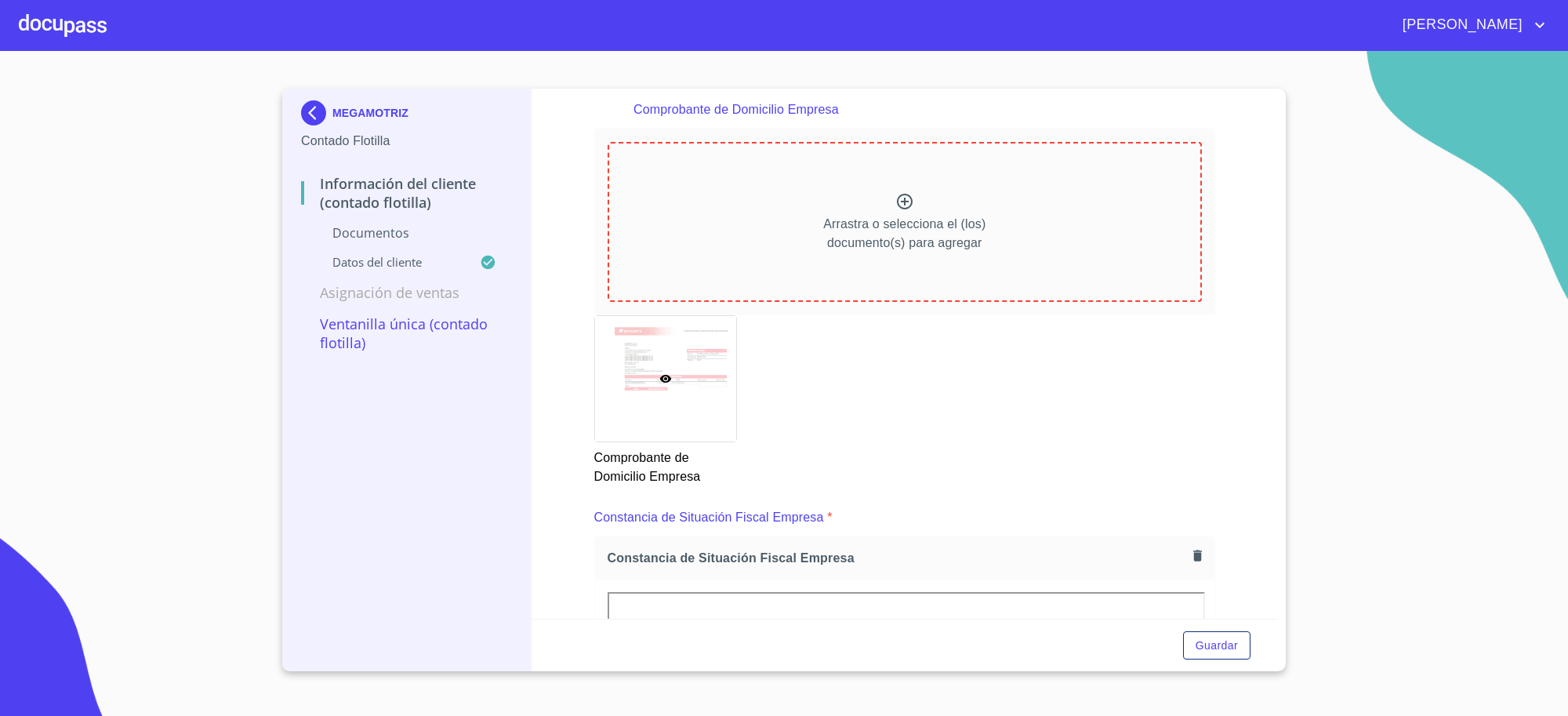
scroll to position [784, 0]
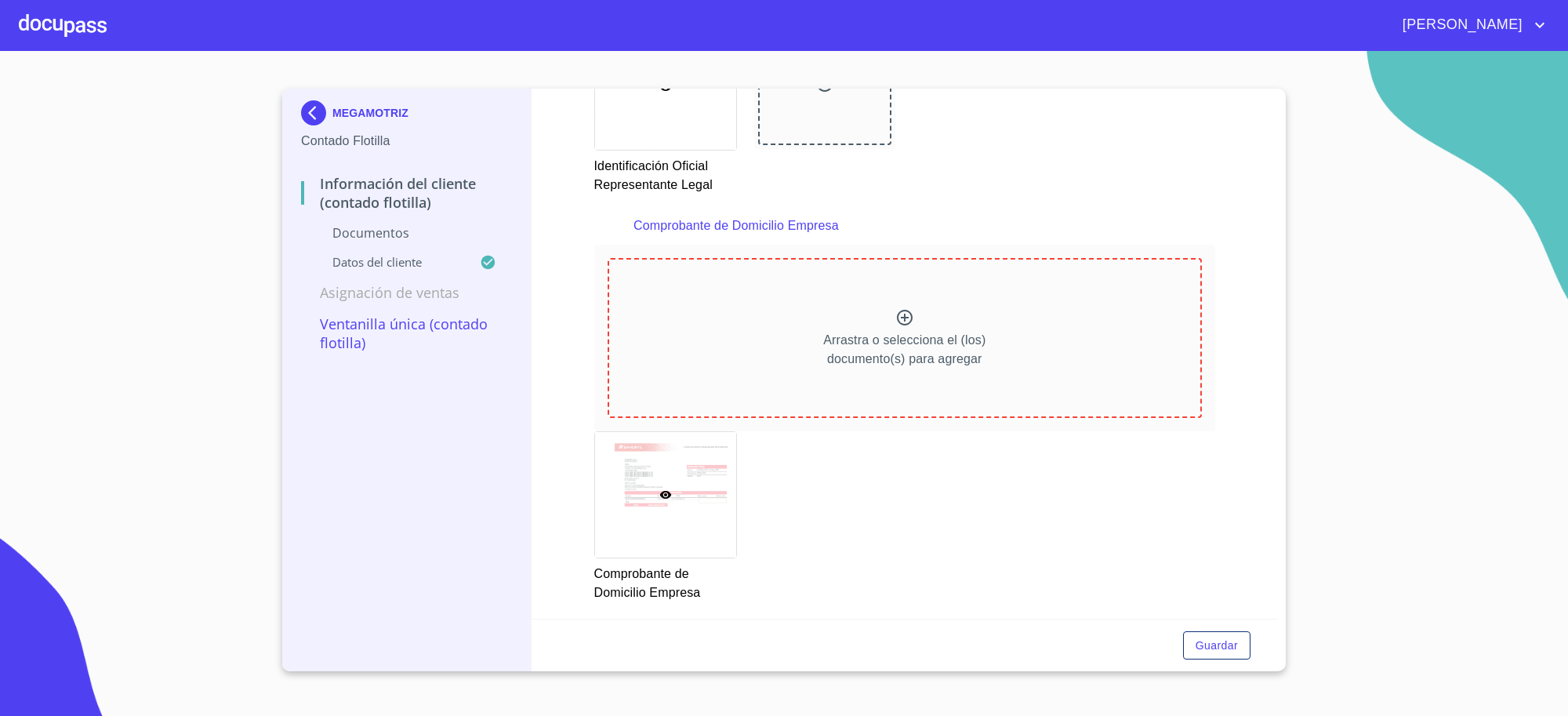
click at [697, 505] on div at bounding box center [665, 494] width 141 height 125
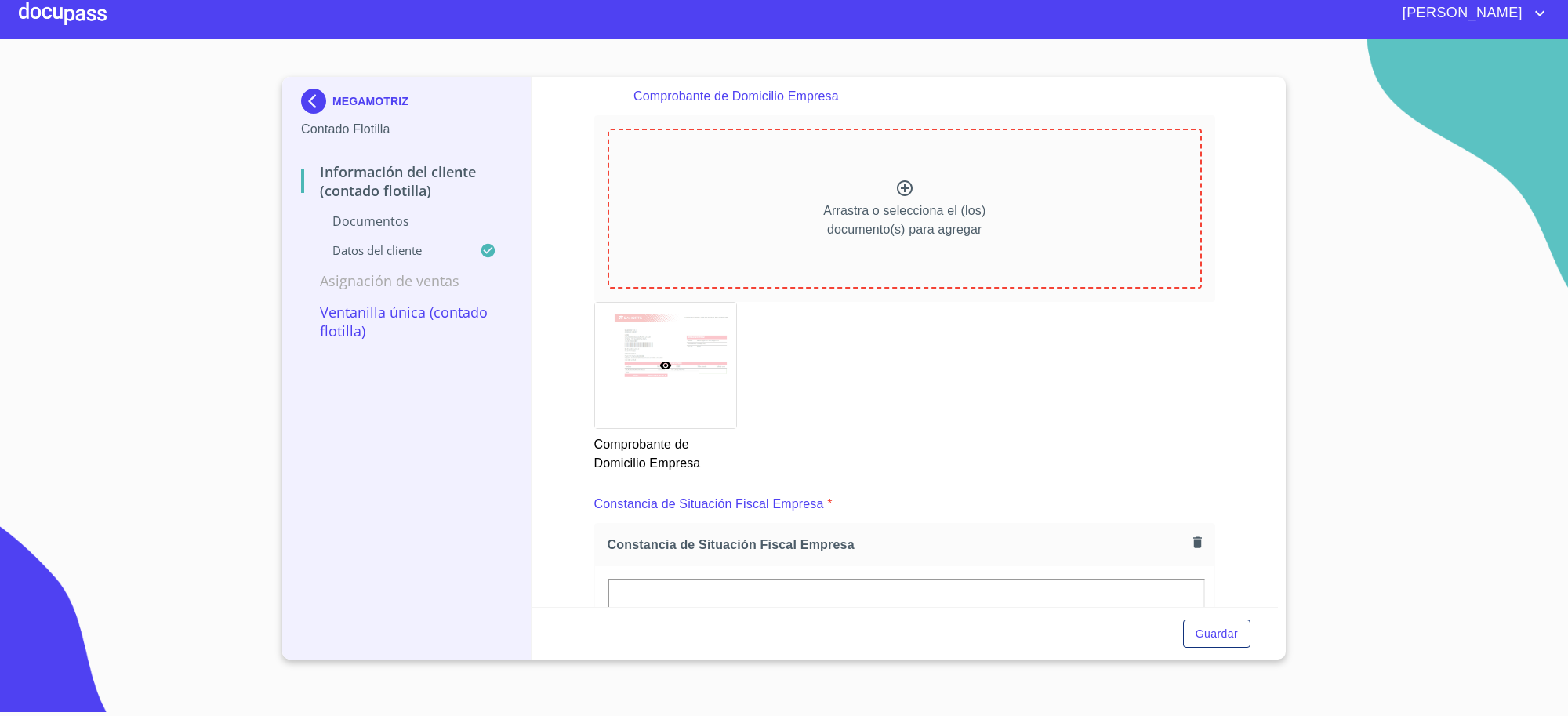
click at [833, 257] on div "Arrastra o selecciona el (los) documento(s) para agregar" at bounding box center [904, 209] width 595 height 160
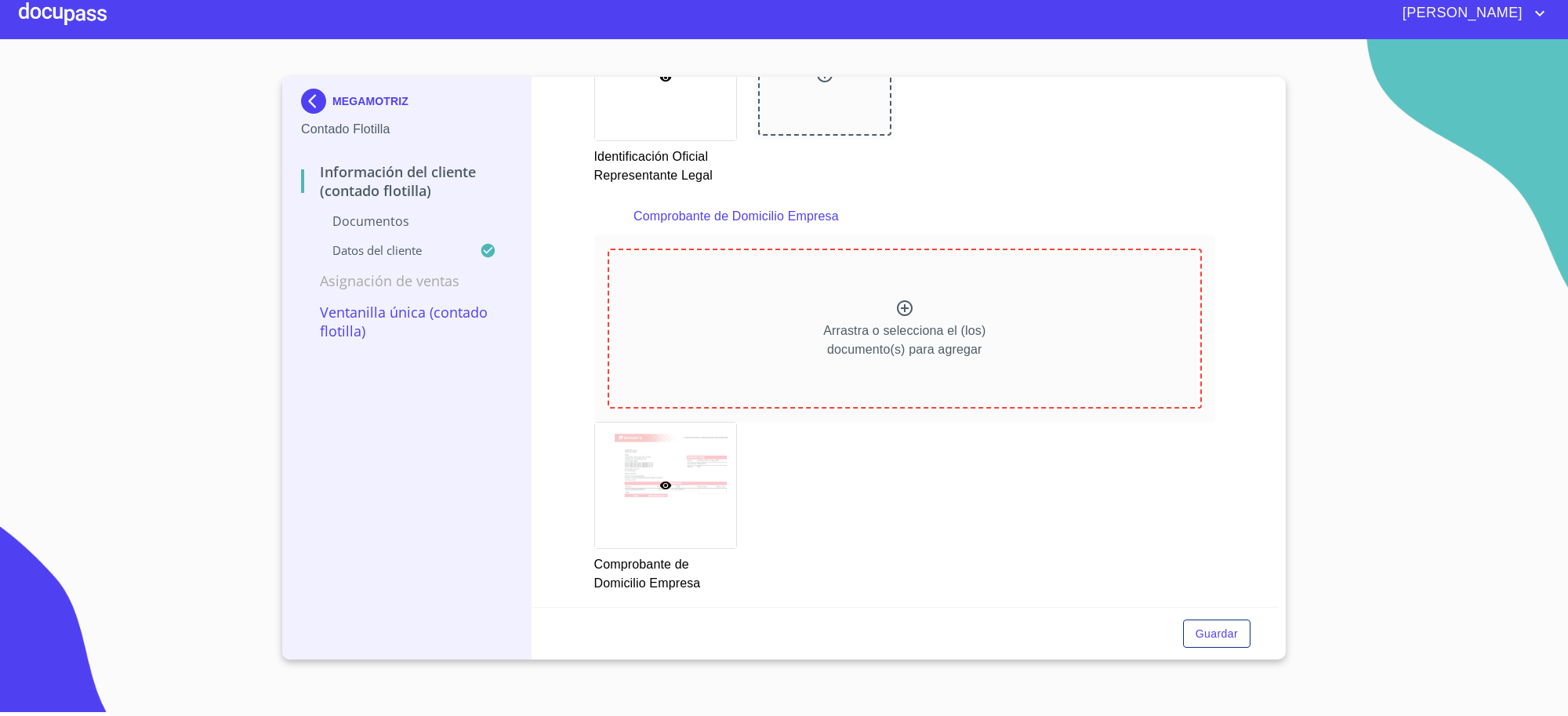
scroll to position [639, 0]
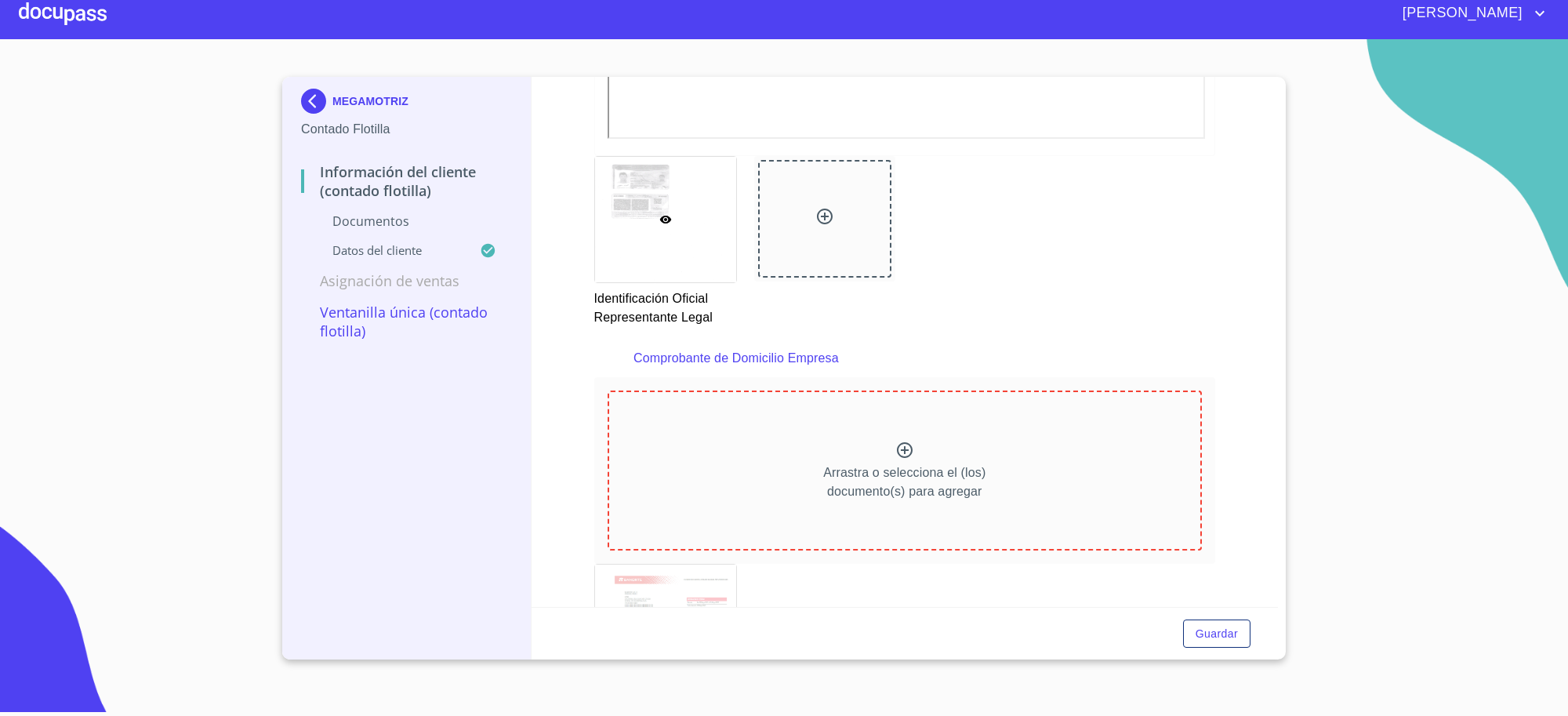
click at [365, 117] on div "MEGAMOTRIZ" at bounding box center [406, 104] width 211 height 31
